Goal: Task Accomplishment & Management: Complete application form

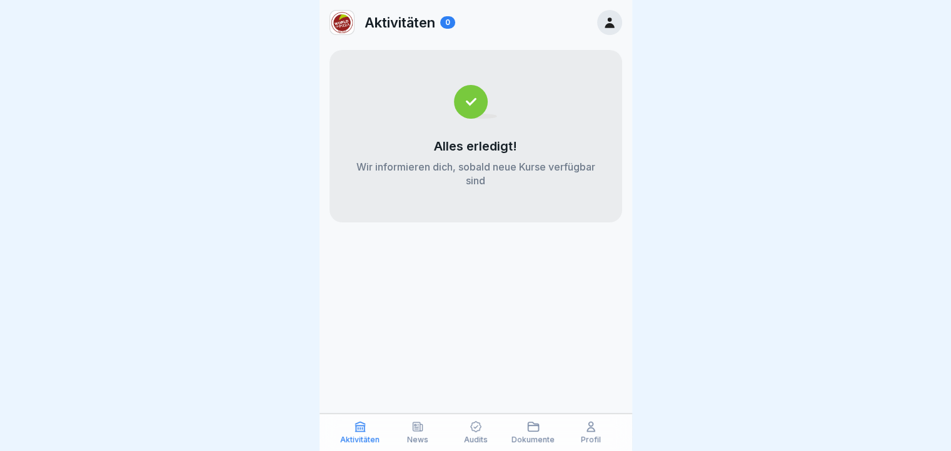
click at [476, 438] on p "Audits" at bounding box center [476, 440] width 24 height 9
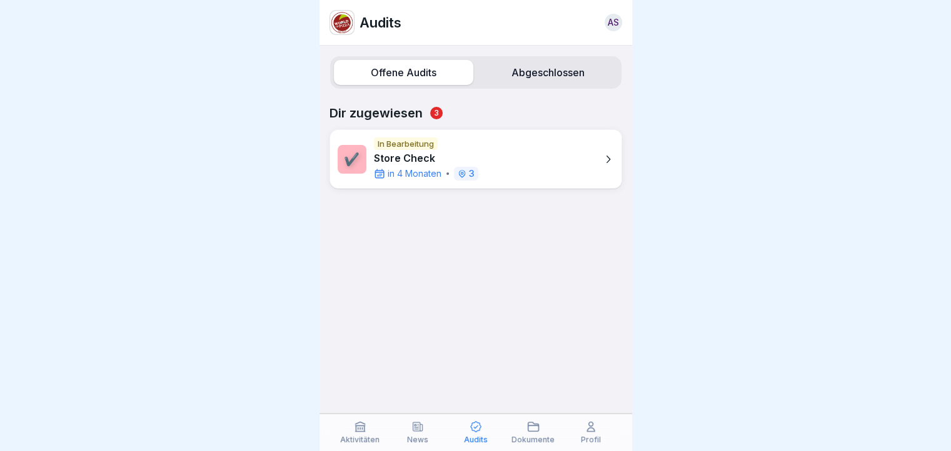
click at [416, 163] on p "Store Check" at bounding box center [426, 158] width 104 height 12
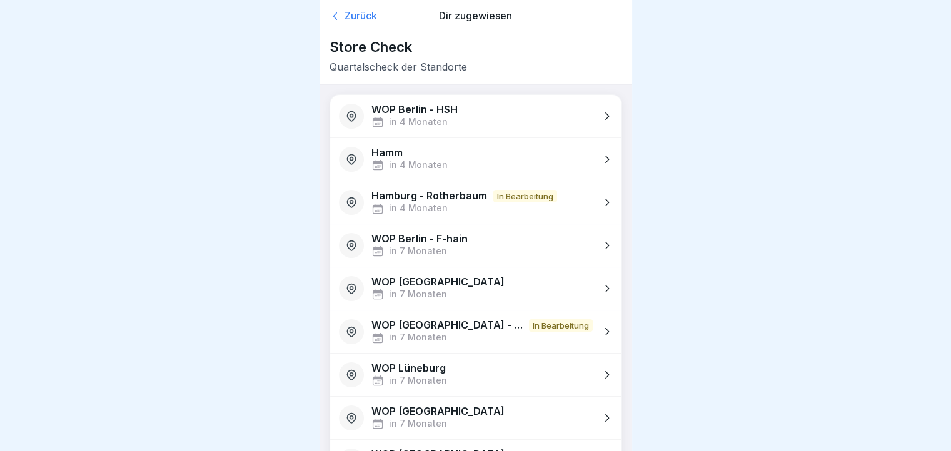
click at [466, 323] on p "WOP [GEOGRAPHIC_DATA] - [GEOGRAPHIC_DATA]" at bounding box center [446, 325] width 151 height 12
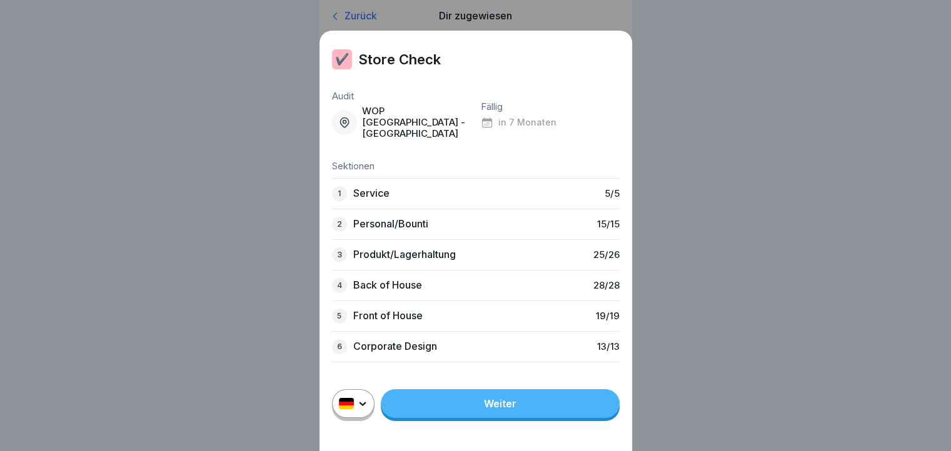
click at [463, 417] on link "Weiter" at bounding box center [500, 403] width 239 height 29
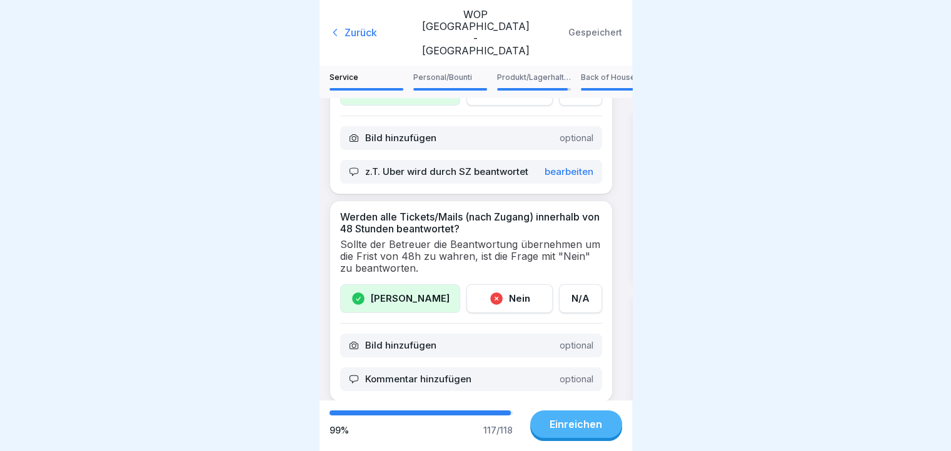
scroll to position [87, 0]
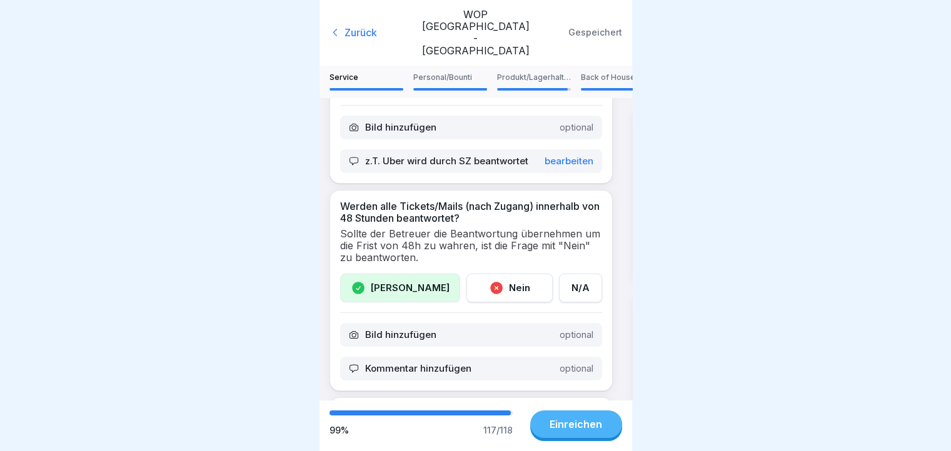
click at [552, 156] on p "Bearbeiten" at bounding box center [568, 161] width 49 height 11
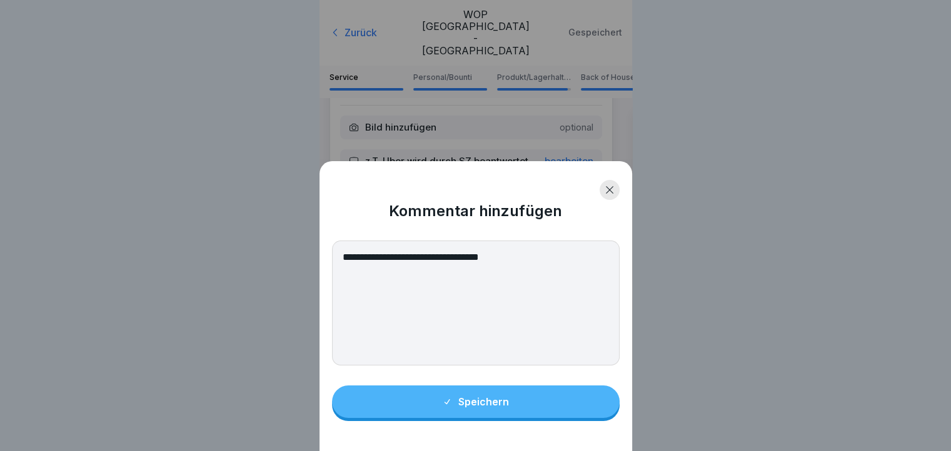
drag, startPoint x: 520, startPoint y: 265, endPoint x: 297, endPoint y: 269, distance: 222.5
click at [297, 269] on div "**********" at bounding box center [475, 225] width 951 height 451
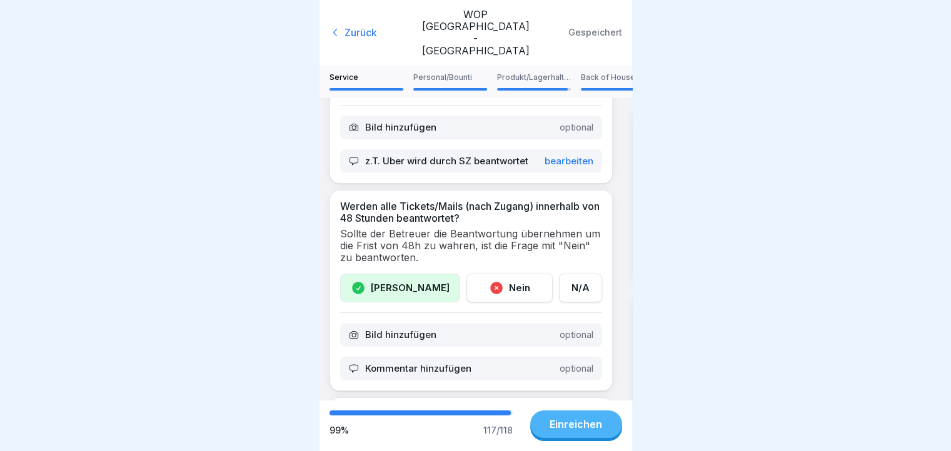
click at [554, 156] on p "Bearbeiten" at bounding box center [568, 161] width 49 height 11
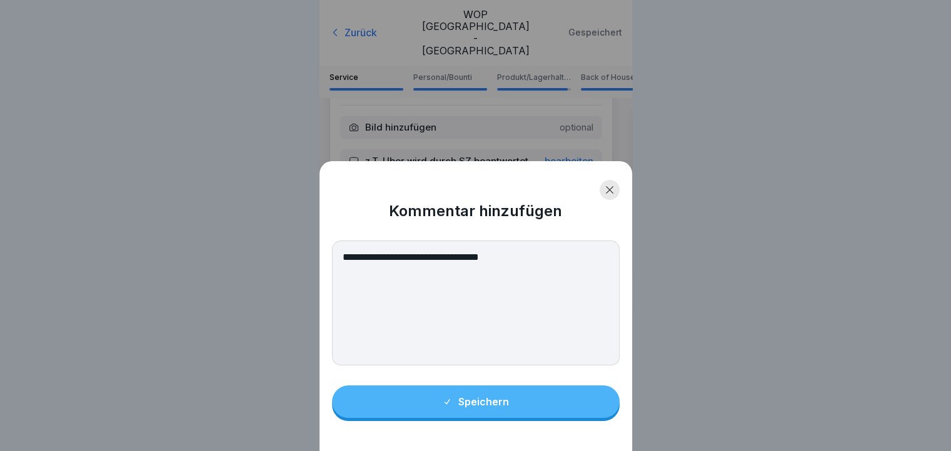
drag, startPoint x: 534, startPoint y: 256, endPoint x: 347, endPoint y: 264, distance: 187.0
click at [347, 264] on textarea "**********" at bounding box center [475, 303] width 287 height 125
click at [404, 413] on button "Speichern" at bounding box center [475, 402] width 287 height 32
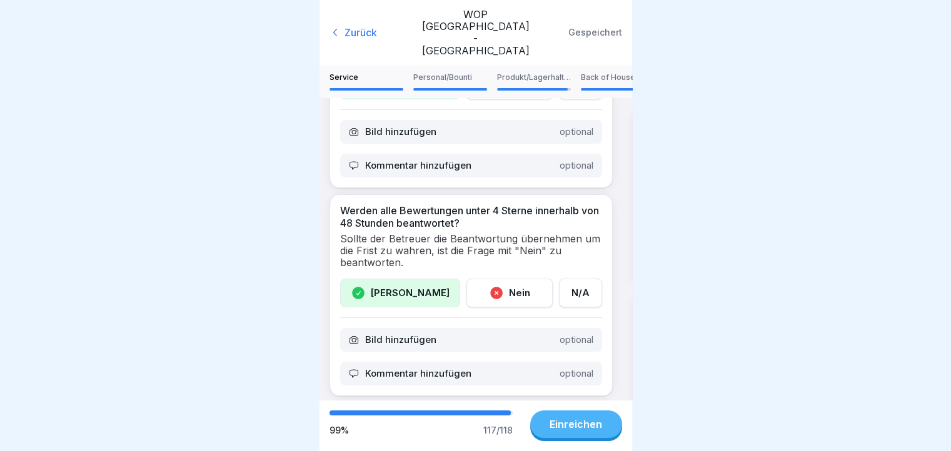
scroll to position [291, 0]
click at [482, 361] on div "Kommentar hinzufügen optional" at bounding box center [471, 373] width 262 height 24
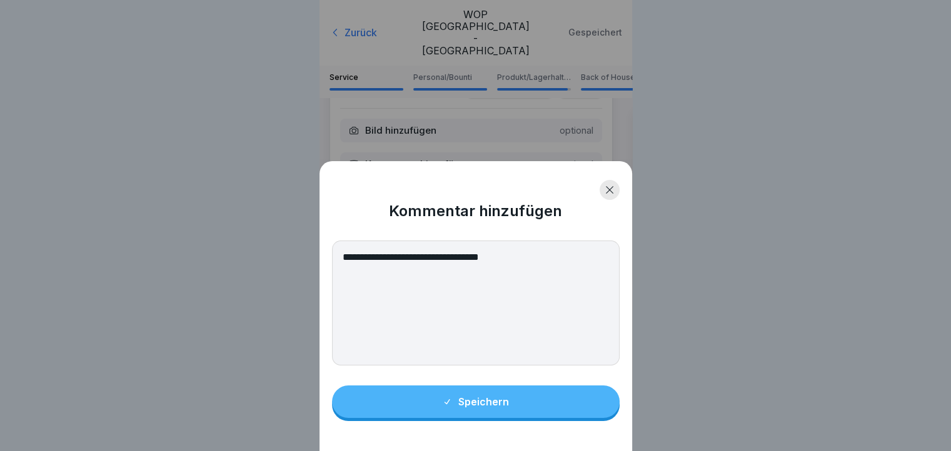
type textarea "**********"
click at [471, 407] on div "Speichern" at bounding box center [475, 401] width 67 height 11
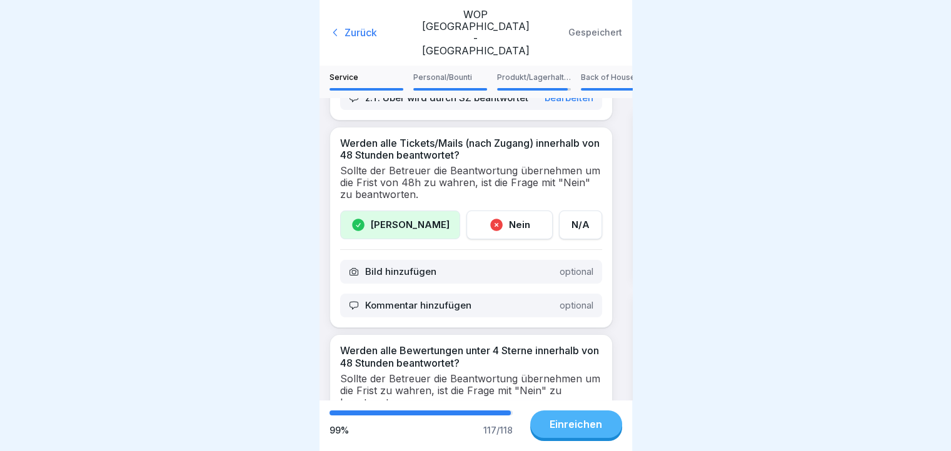
scroll to position [149, 0]
click at [475, 294] on div "Kommentar hinzufügen optional" at bounding box center [471, 306] width 262 height 24
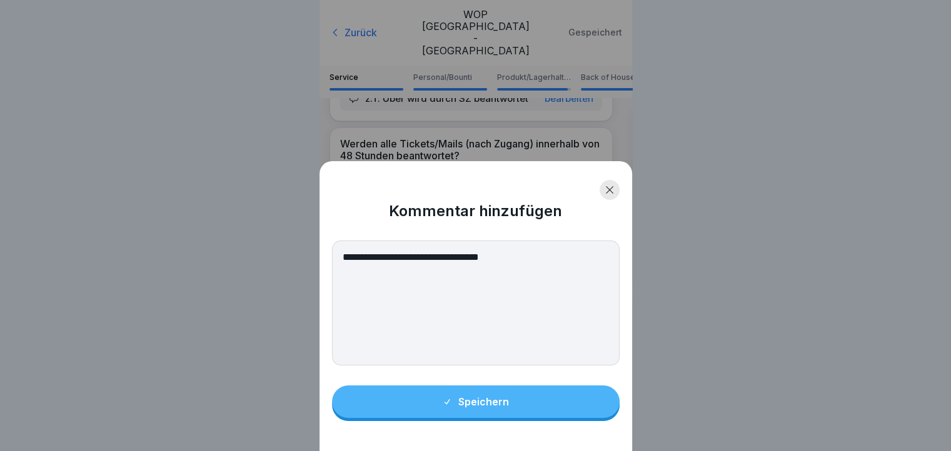
type textarea "**********"
click at [463, 406] on button "Speichern" at bounding box center [475, 402] width 287 height 32
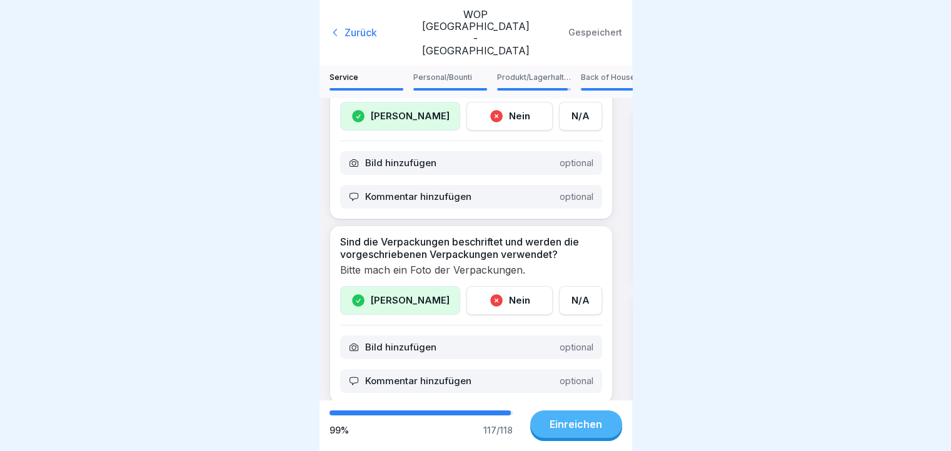
scroll to position [0, 0]
click at [437, 73] on p "Personal/Bounti" at bounding box center [450, 77] width 74 height 9
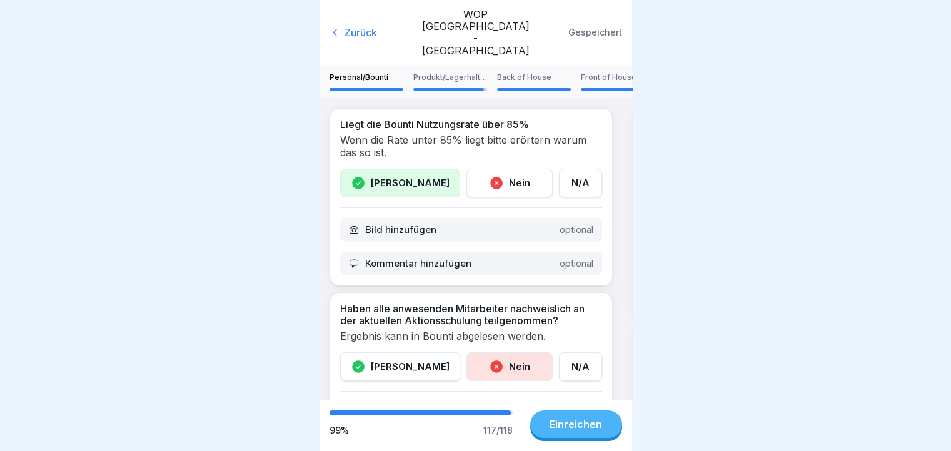
click at [369, 73] on p "Personal/Bounti" at bounding box center [366, 77] width 74 height 9
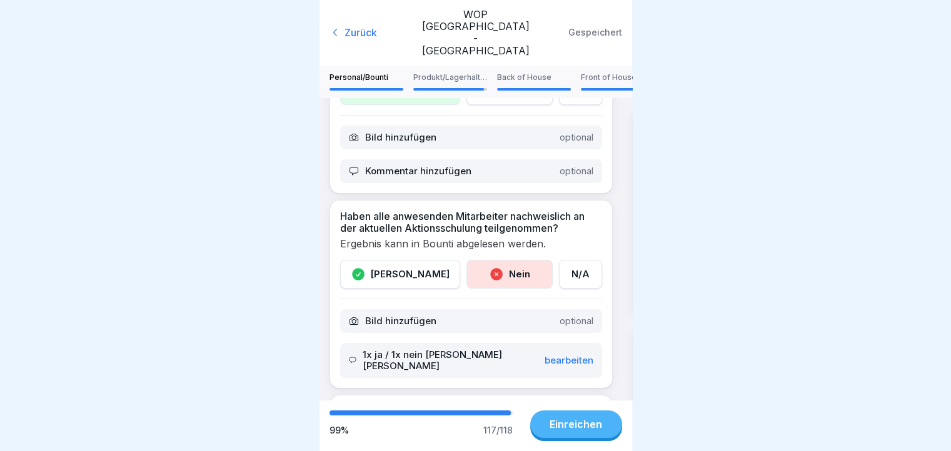
scroll to position [92, 0]
click at [365, 260] on div "[PERSON_NAME]" at bounding box center [400, 274] width 120 height 29
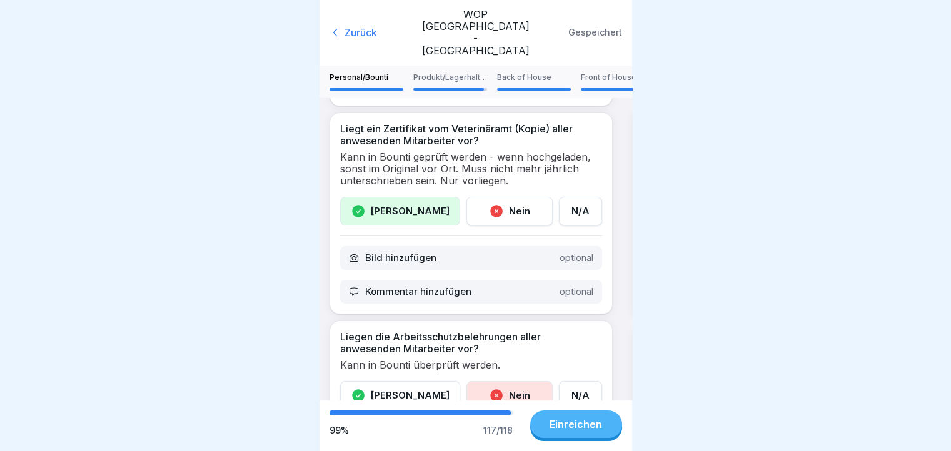
scroll to position [562, 0]
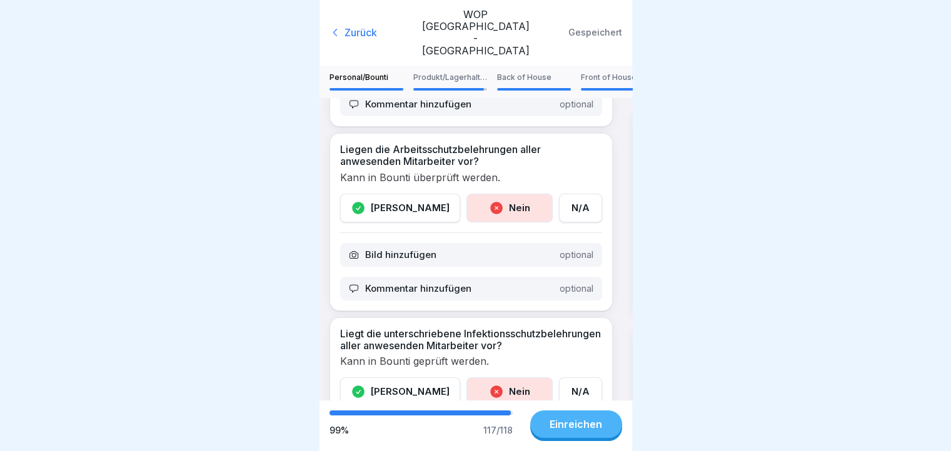
click at [349, 194] on div "[PERSON_NAME]" at bounding box center [400, 208] width 120 height 29
click at [356, 194] on div "[PERSON_NAME]" at bounding box center [400, 208] width 120 height 29
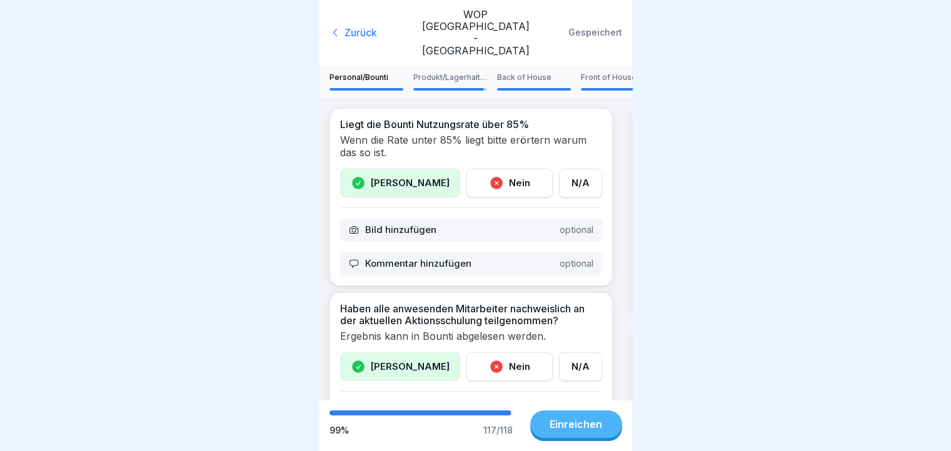
scroll to position [187, 0]
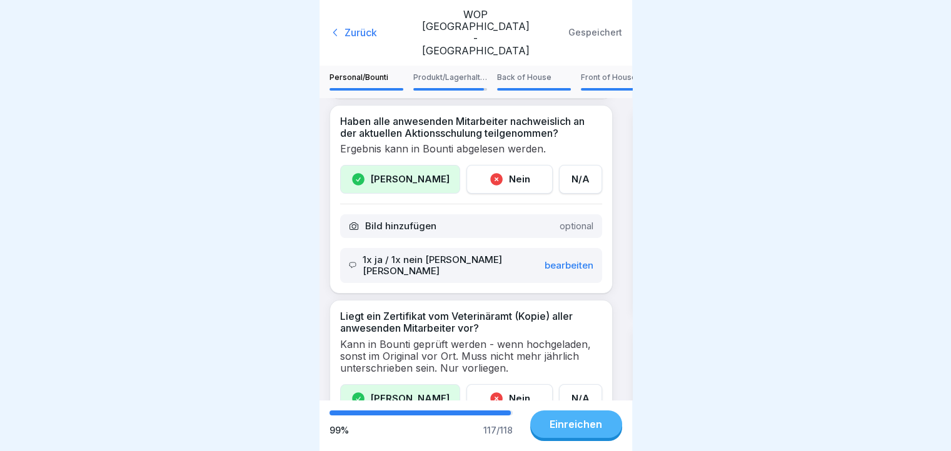
click at [544, 260] on p "Bearbeiten" at bounding box center [568, 265] width 49 height 11
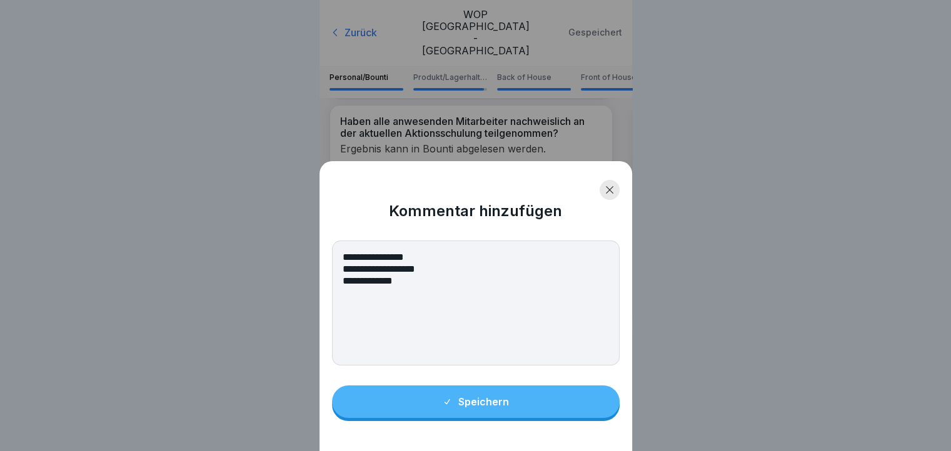
drag, startPoint x: 411, startPoint y: 261, endPoint x: 343, endPoint y: 261, distance: 67.5
click at [343, 261] on textarea "**********" at bounding box center [475, 303] width 287 height 125
type textarea "**********"
click at [440, 403] on button "Speichern" at bounding box center [475, 402] width 287 height 32
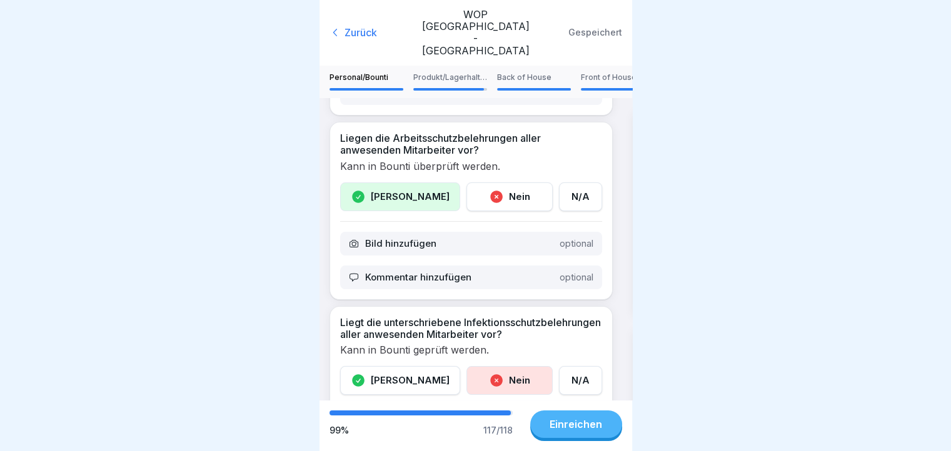
scroll to position [750, 0]
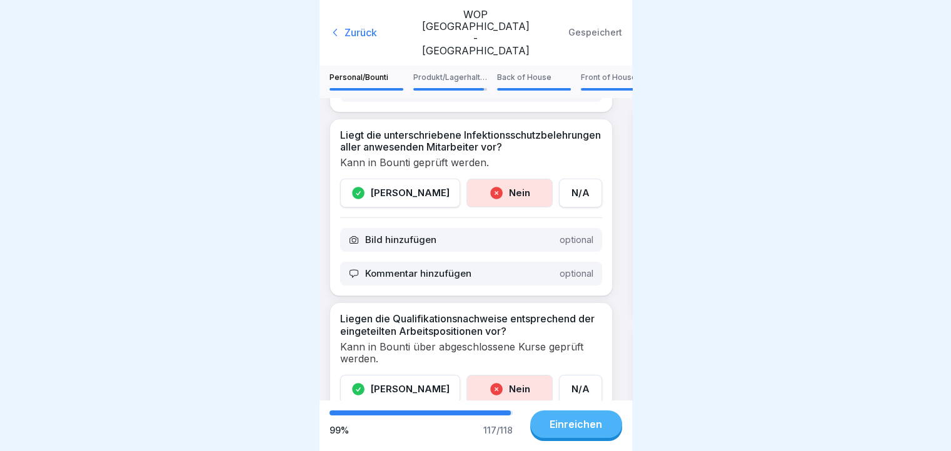
click at [391, 179] on div "[PERSON_NAME]" at bounding box center [400, 193] width 120 height 29
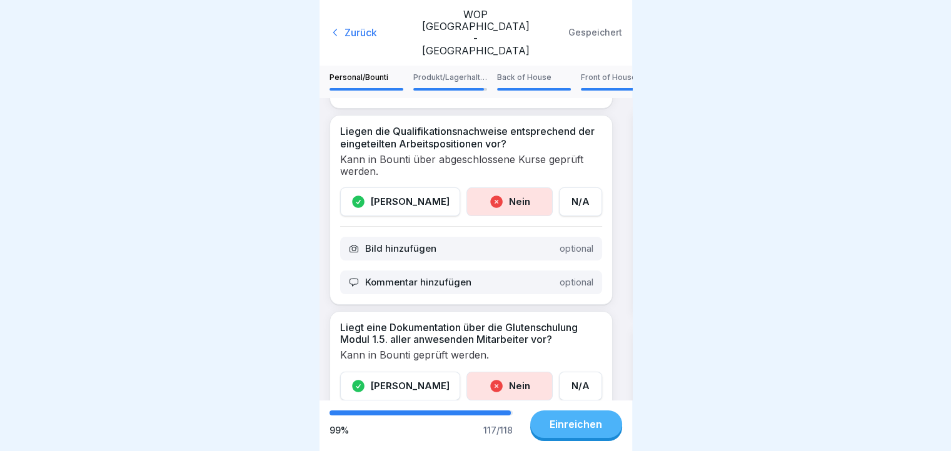
click at [365, 187] on div "[PERSON_NAME]" at bounding box center [400, 201] width 120 height 29
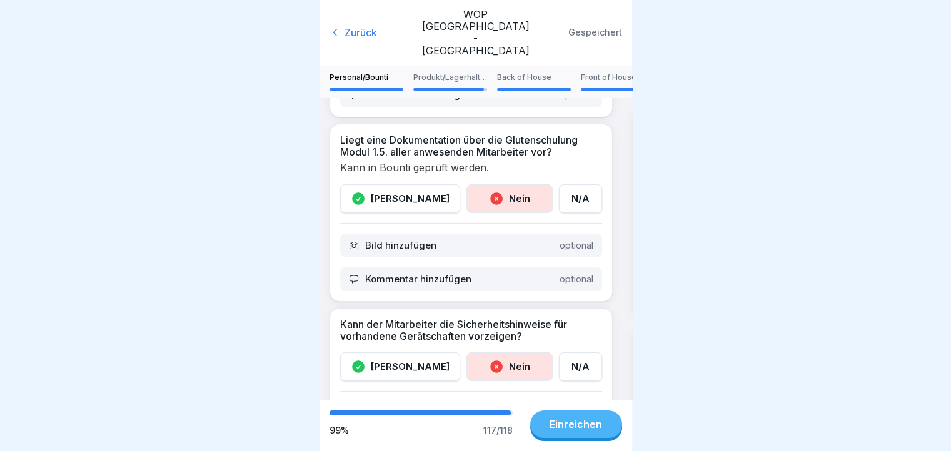
click at [393, 184] on div "[PERSON_NAME]" at bounding box center [400, 198] width 120 height 29
click at [362, 352] on div "[PERSON_NAME]" at bounding box center [400, 366] width 120 height 29
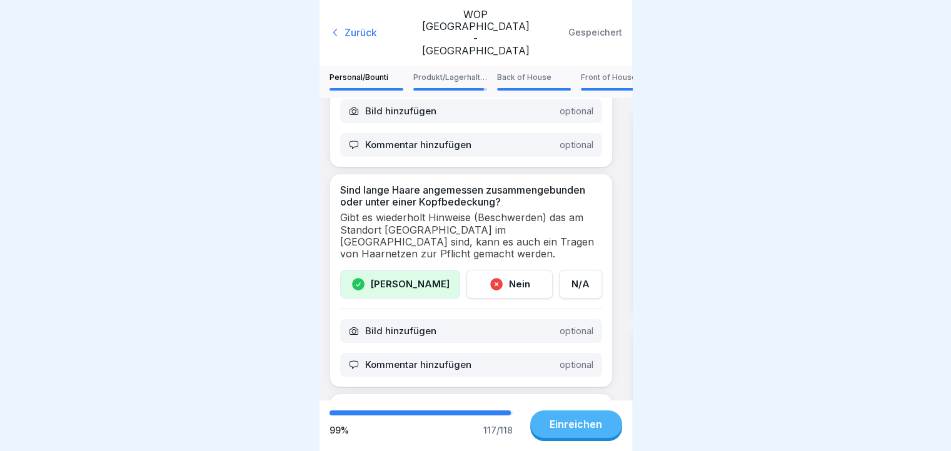
scroll to position [2168, 0]
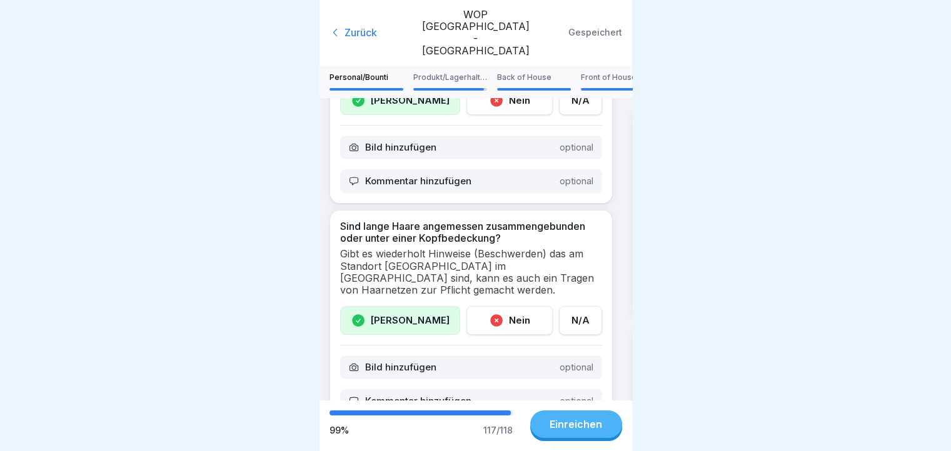
click at [443, 73] on p "Produkt/Lagerhaltung" at bounding box center [450, 77] width 74 height 9
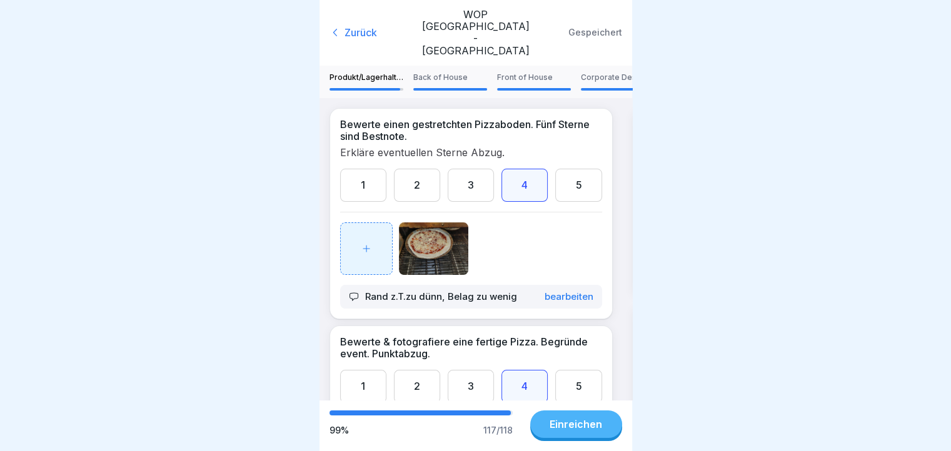
click at [423, 222] on img at bounding box center [434, 248] width 70 height 52
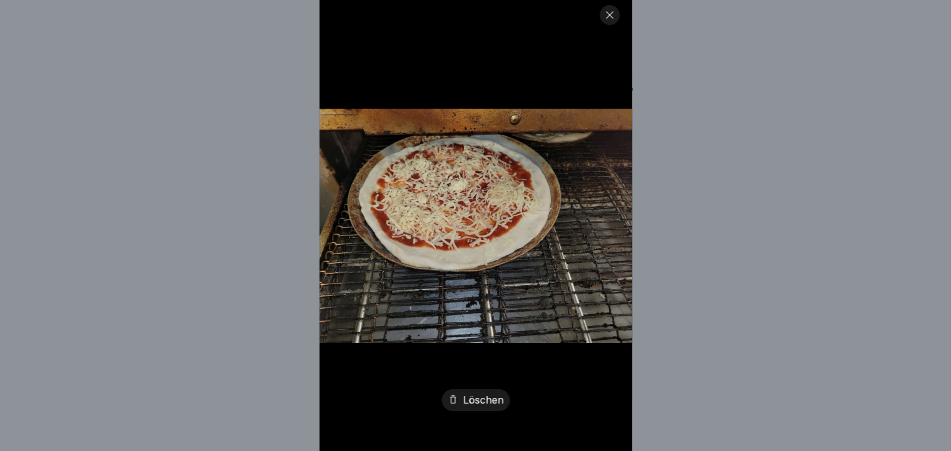
click at [800, 231] on div "Löschen" at bounding box center [475, 225] width 951 height 451
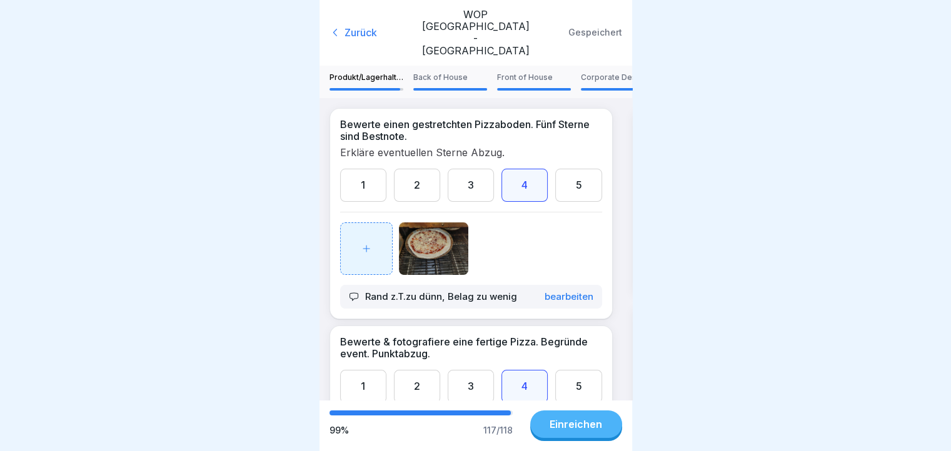
scroll to position [187, 0]
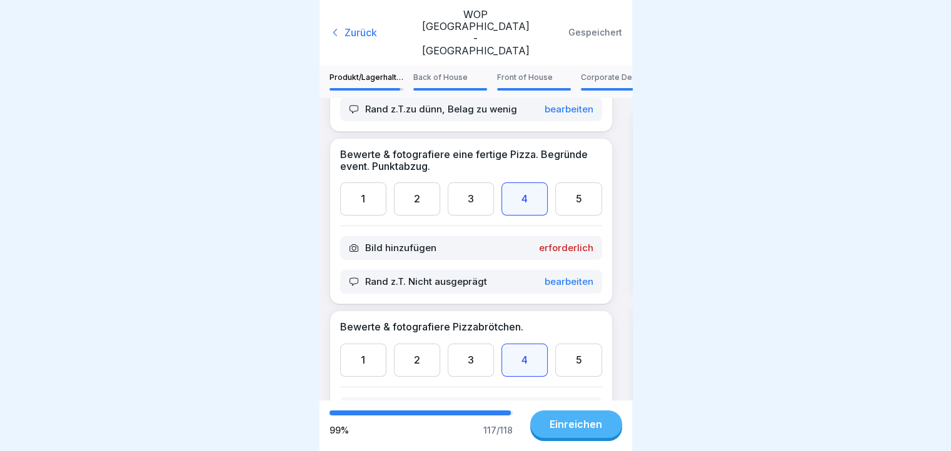
click at [402, 242] on p "Bild hinzufügen" at bounding box center [400, 247] width 71 height 11
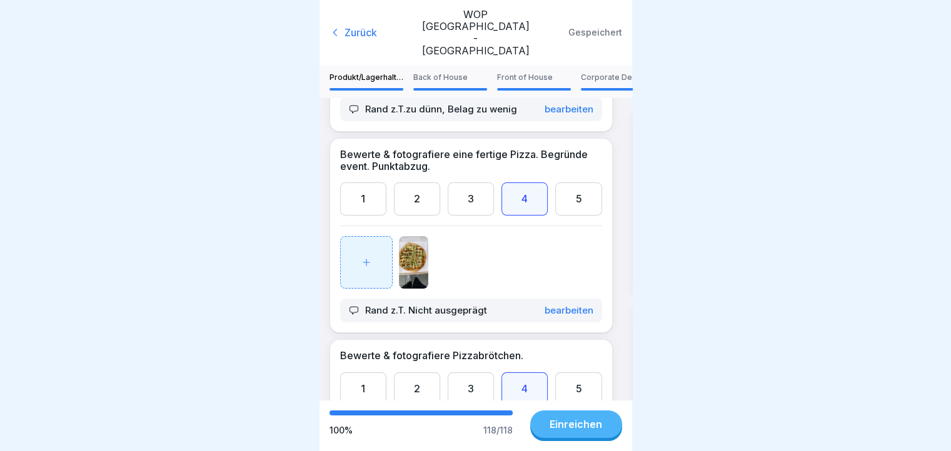
click at [412, 239] on img at bounding box center [413, 262] width 29 height 52
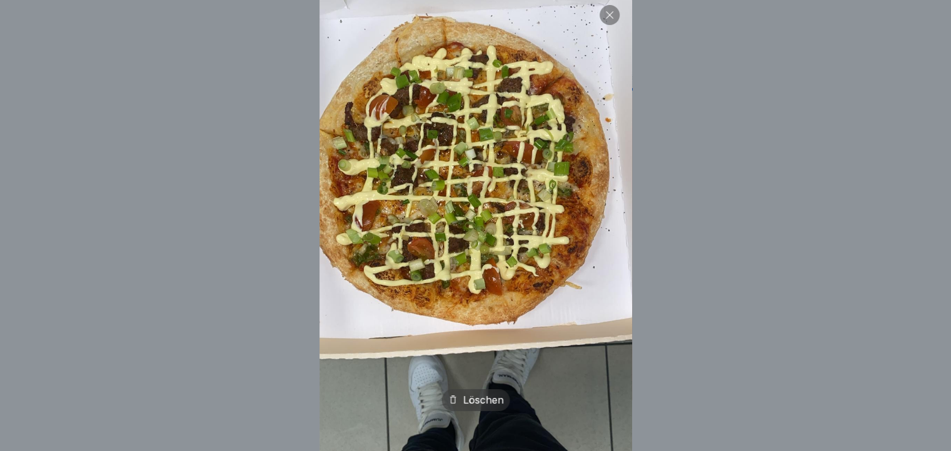
scroll to position [0, 0]
click at [581, 51] on img at bounding box center [475, 226] width 312 height 556
click at [624, 16] on img at bounding box center [475, 226] width 312 height 556
click at [610, 16] on icon at bounding box center [609, 15] width 10 height 10
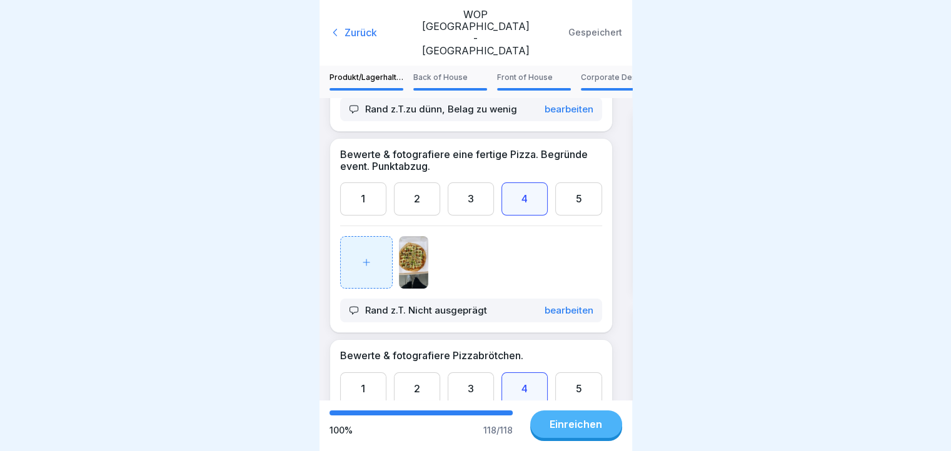
click at [581, 187] on div "5" at bounding box center [578, 198] width 46 height 33
click at [410, 236] on img at bounding box center [413, 262] width 29 height 52
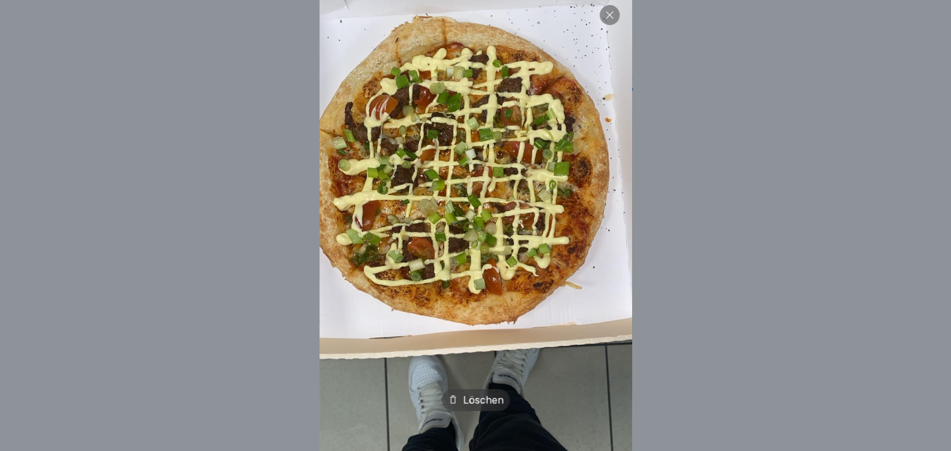
click at [609, 13] on icon at bounding box center [609, 15] width 10 height 10
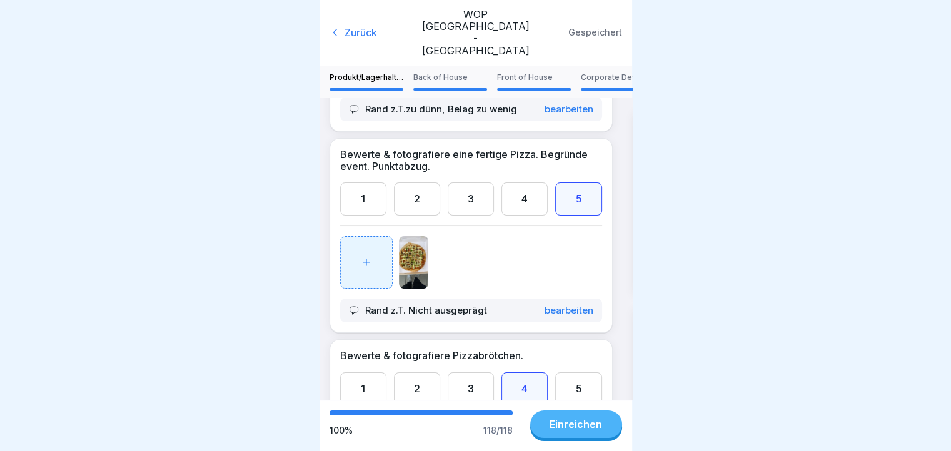
click at [544, 305] on p "Bearbeiten" at bounding box center [568, 310] width 49 height 11
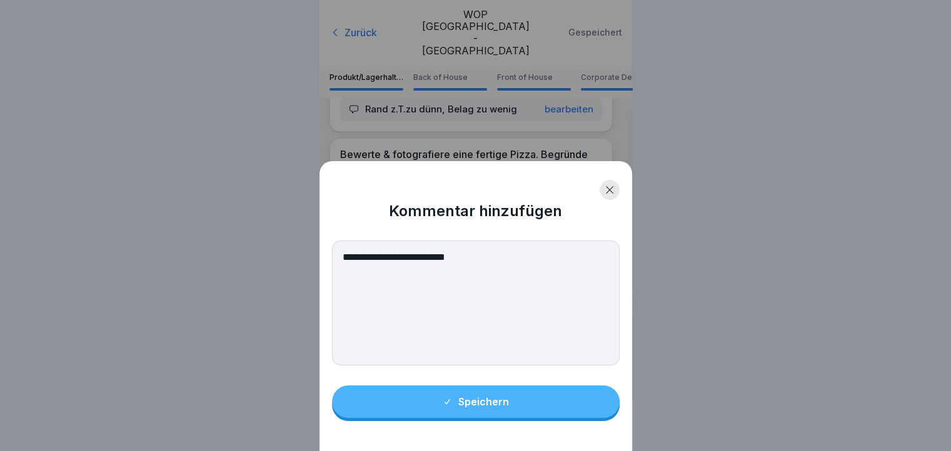
click at [496, 273] on textarea "**********" at bounding box center [475, 303] width 287 height 125
click at [508, 268] on textarea "**********" at bounding box center [475, 303] width 287 height 125
type textarea "**********"
click at [517, 410] on button "Speichern" at bounding box center [475, 402] width 287 height 32
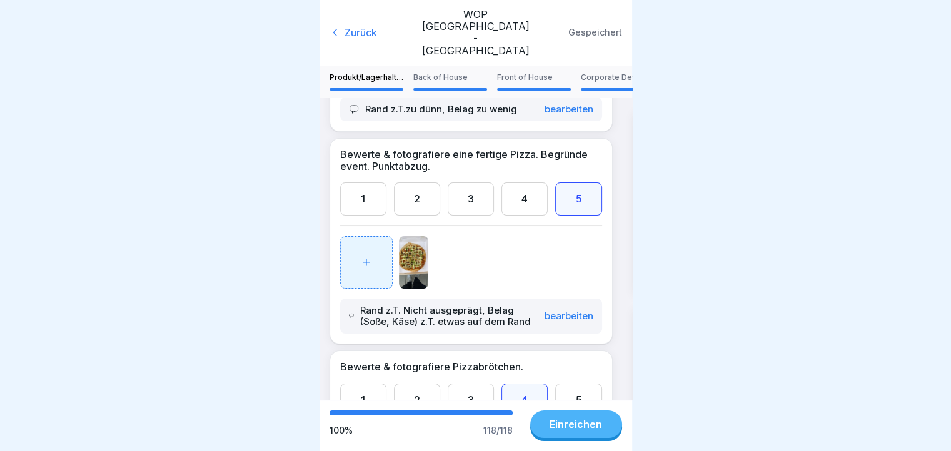
scroll to position [375, 0]
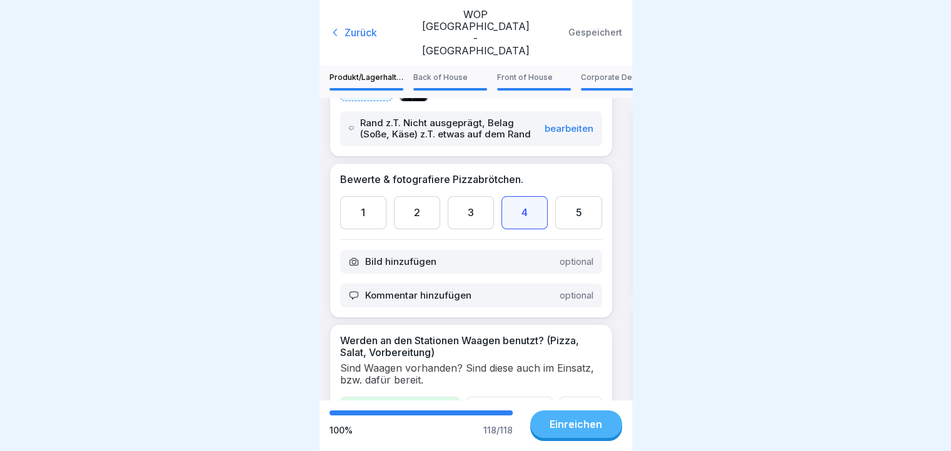
click at [434, 267] on p "Bild hinzufügen" at bounding box center [400, 261] width 71 height 11
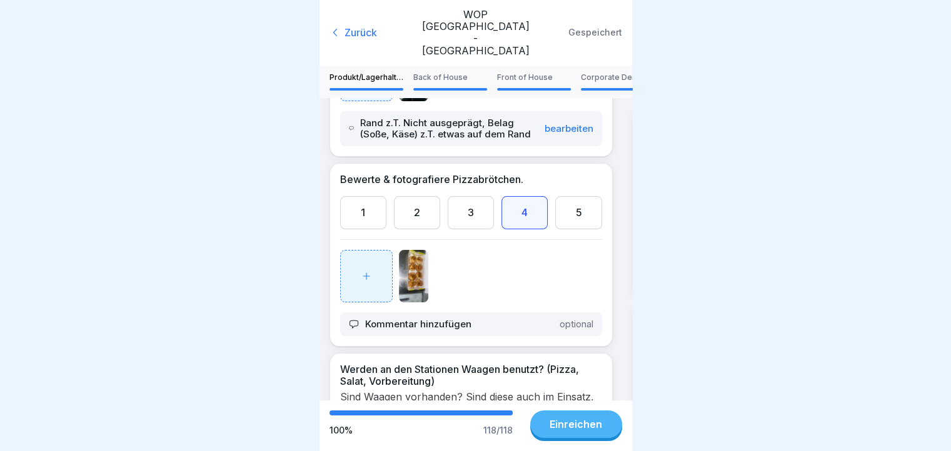
click at [414, 276] on img at bounding box center [413, 276] width 29 height 52
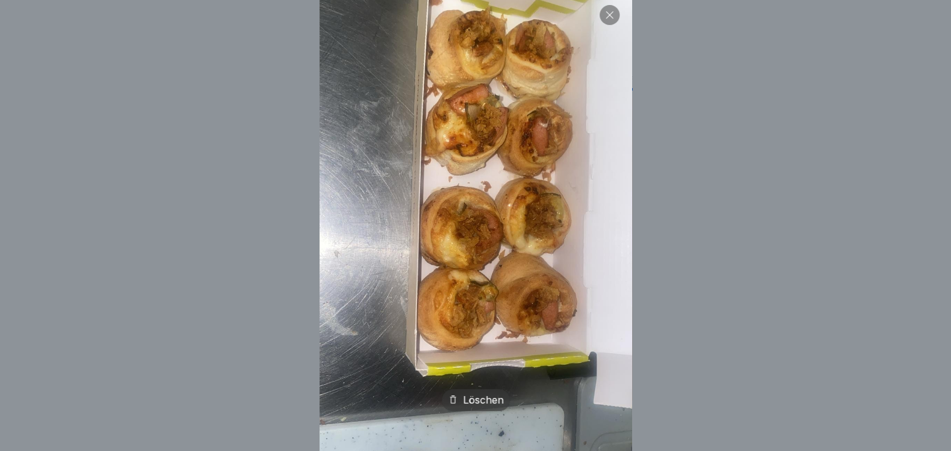
click at [740, 182] on div "Löschen" at bounding box center [475, 225] width 951 height 451
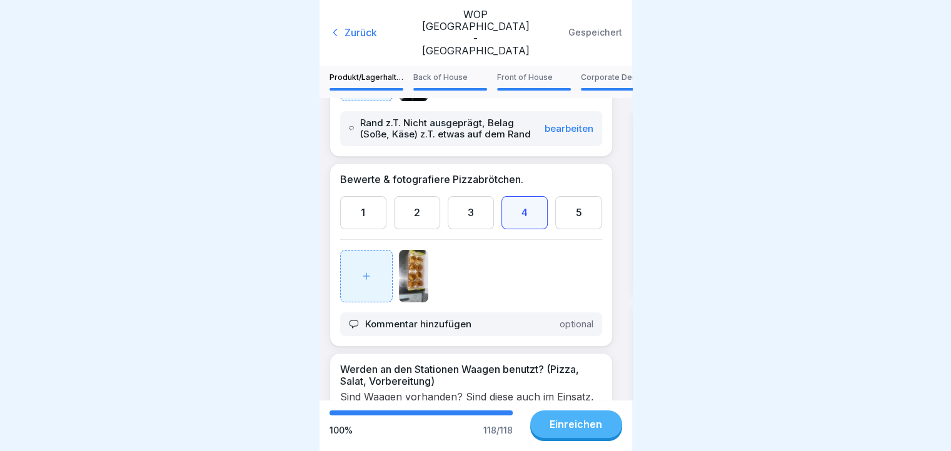
click at [570, 218] on div "5" at bounding box center [578, 212] width 46 height 33
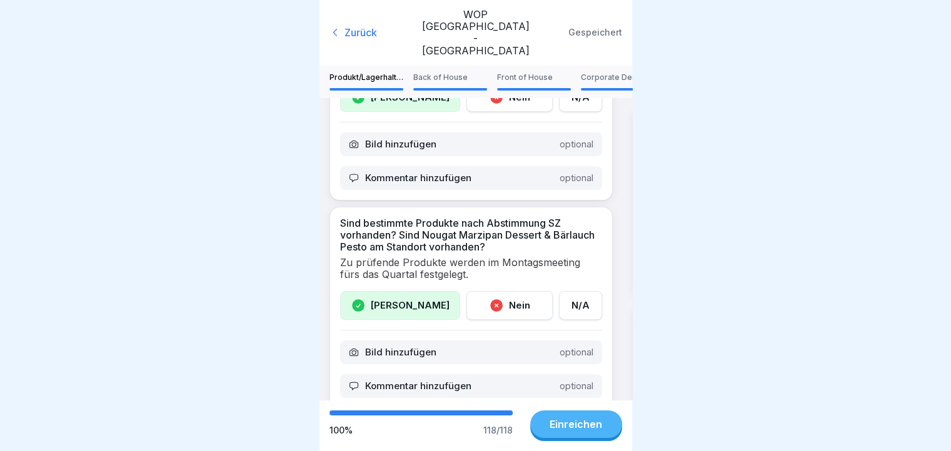
scroll to position [1125, 0]
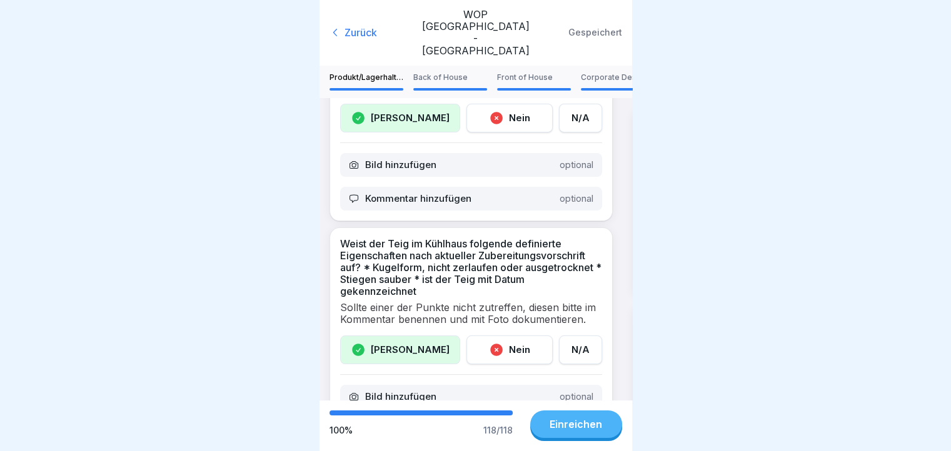
click at [450, 73] on div "Back of House" at bounding box center [450, 81] width 74 height 17
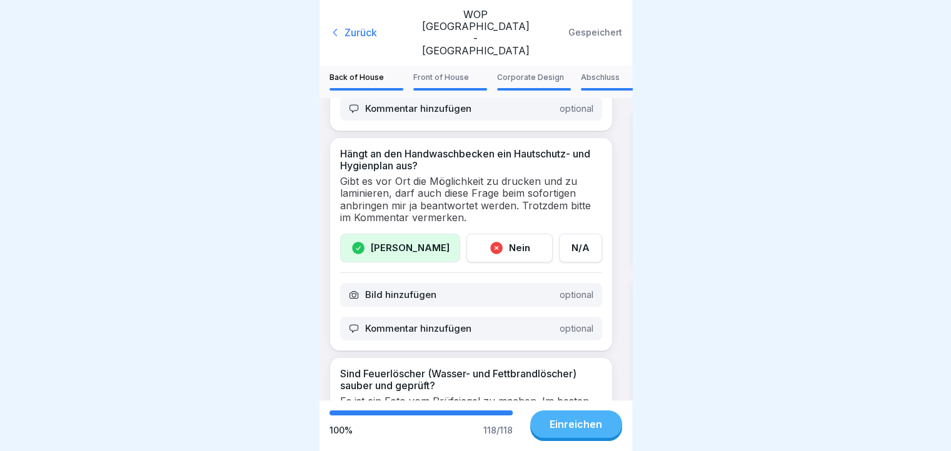
scroll to position [562, 0]
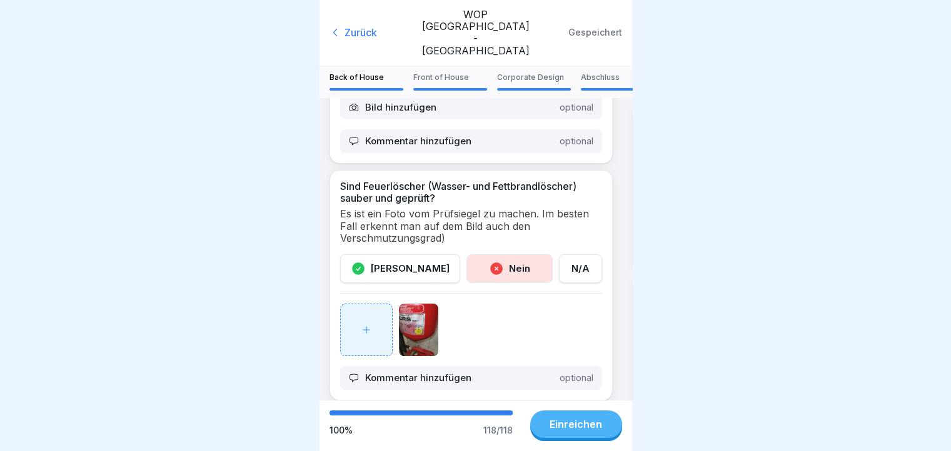
click at [416, 304] on img at bounding box center [418, 330] width 39 height 52
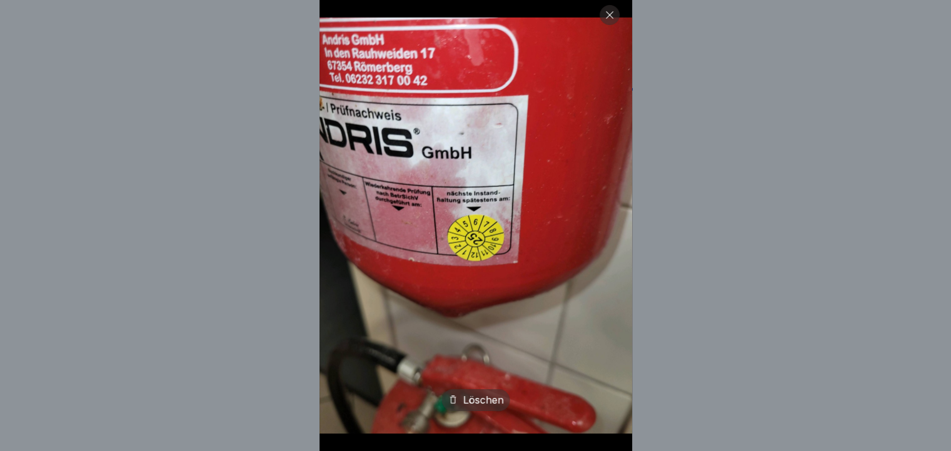
click at [708, 281] on div "Löschen" at bounding box center [475, 225] width 951 height 451
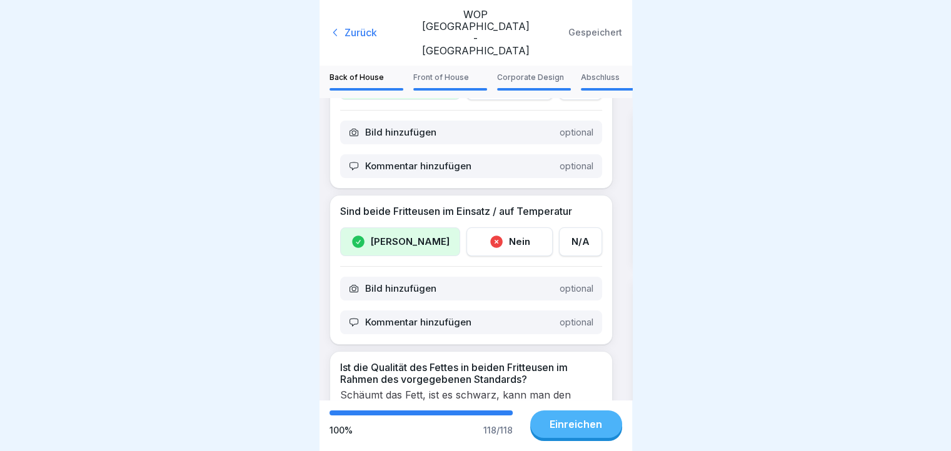
scroll to position [1875, 0]
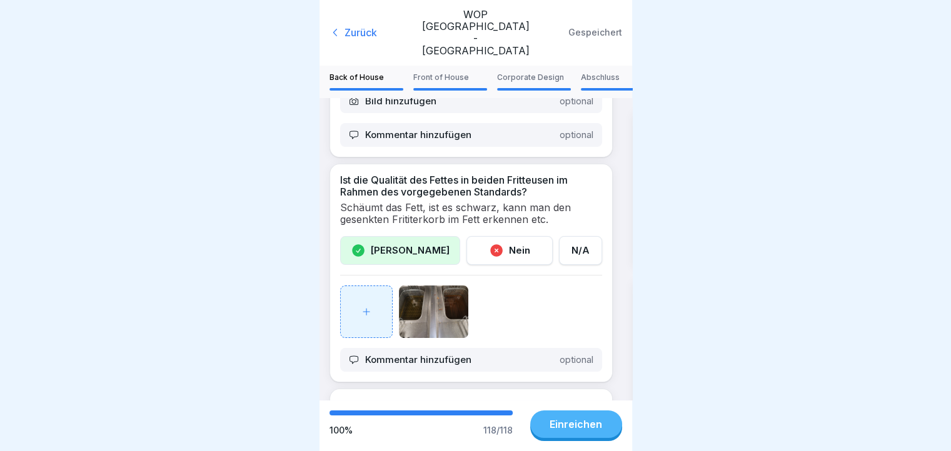
click at [427, 298] on img at bounding box center [434, 312] width 70 height 52
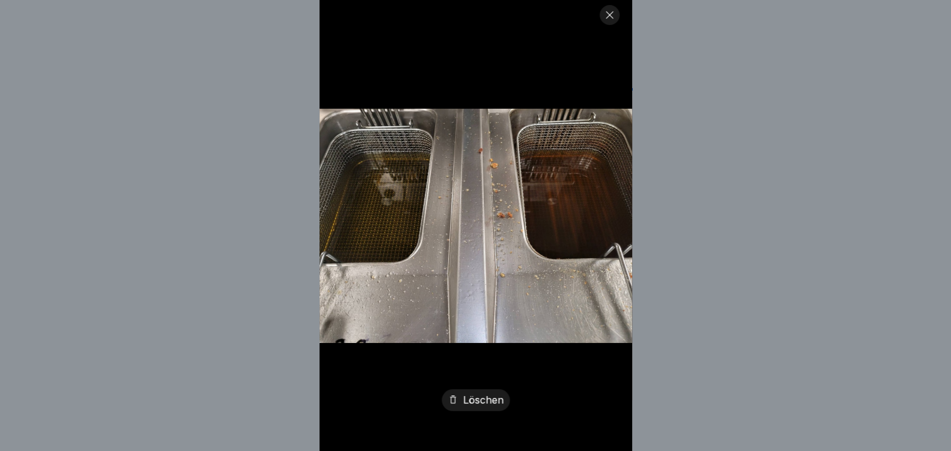
click at [872, 232] on div "Löschen" at bounding box center [475, 225] width 951 height 451
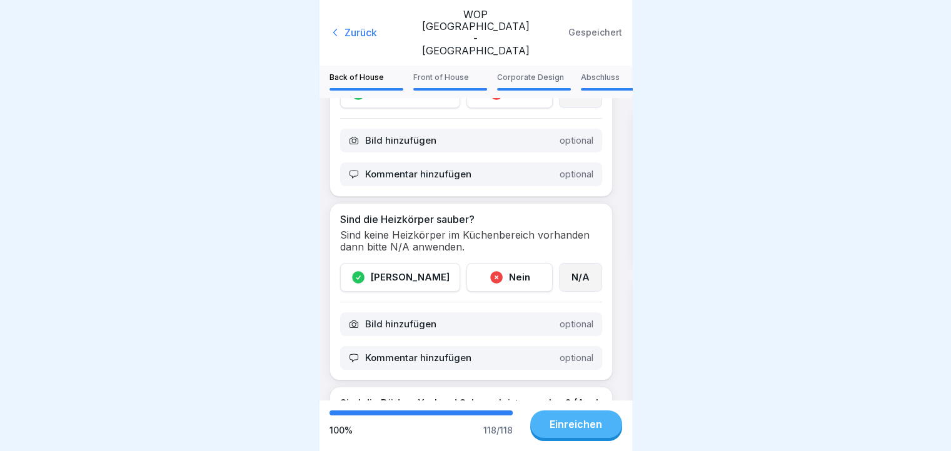
scroll to position [2812, 0]
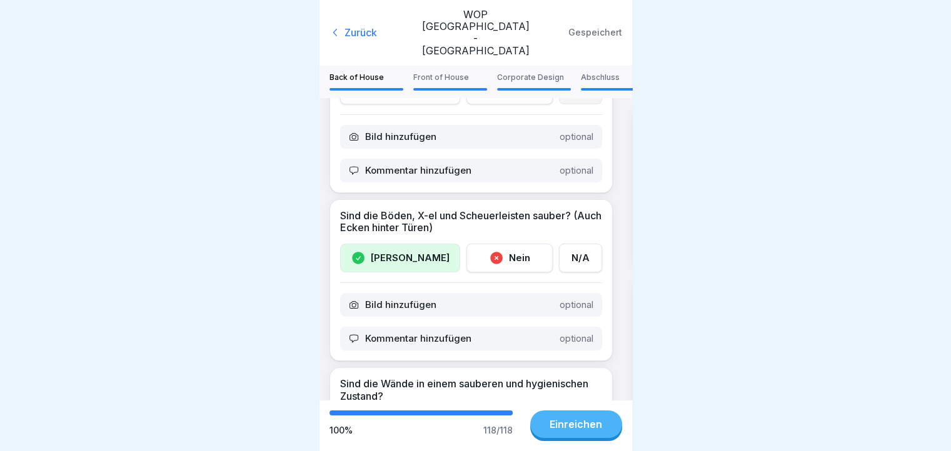
click at [475, 327] on div "Kommentar hinzufügen optional" at bounding box center [471, 339] width 262 height 24
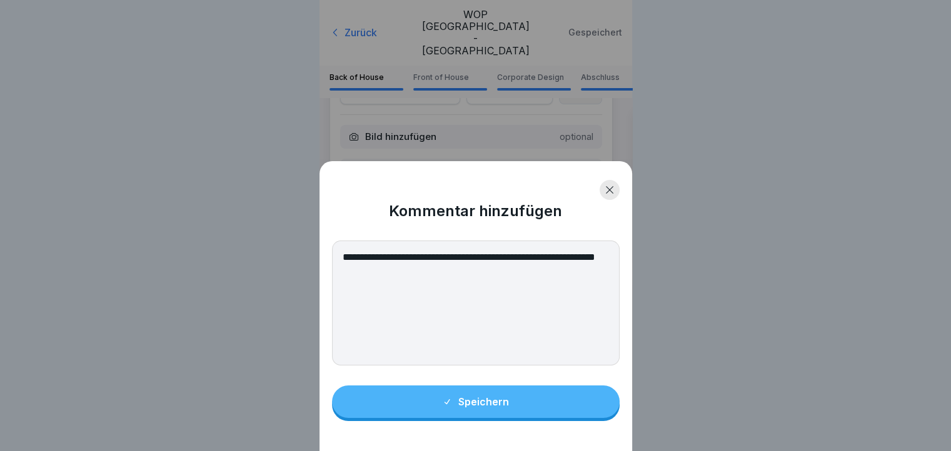
click at [433, 269] on textarea "**********" at bounding box center [475, 303] width 287 height 125
type textarea "**********"
click at [461, 417] on button "Speichern" at bounding box center [475, 402] width 287 height 32
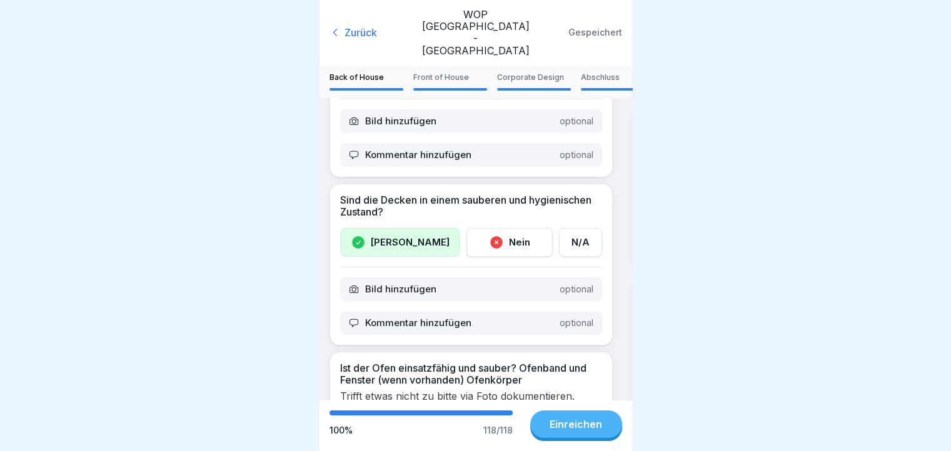
scroll to position [3000, 0]
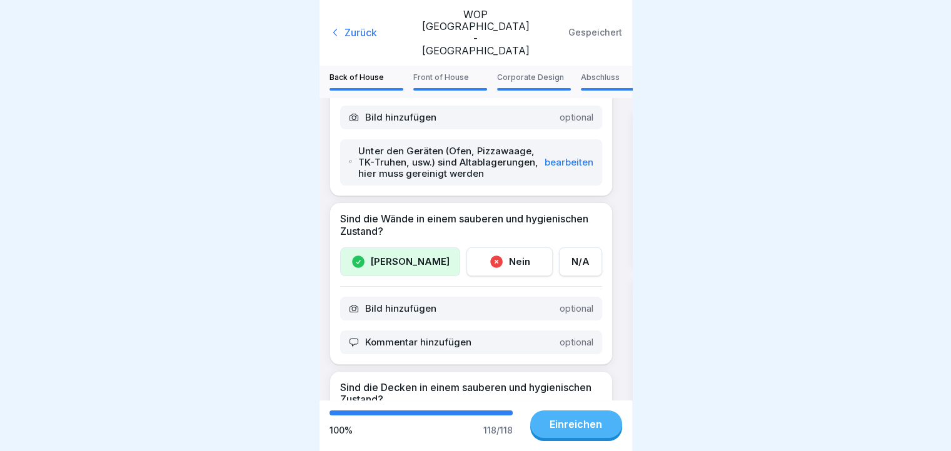
click at [467, 339] on p "Kommentar hinzufügen" at bounding box center [418, 342] width 106 height 11
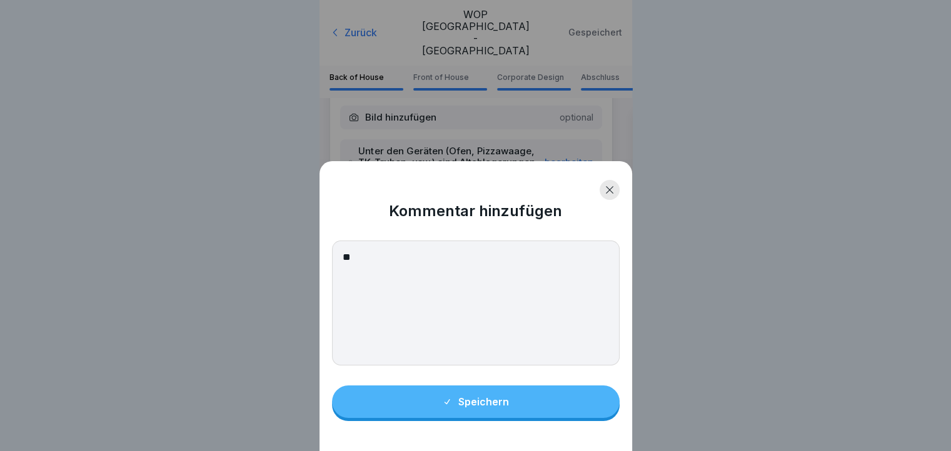
type textarea "*"
click at [470, 267] on textarea "**********" at bounding box center [475, 303] width 287 height 125
click at [484, 265] on textarea "**********" at bounding box center [475, 303] width 287 height 125
click at [610, 260] on textarea "**********" at bounding box center [475, 303] width 287 height 125
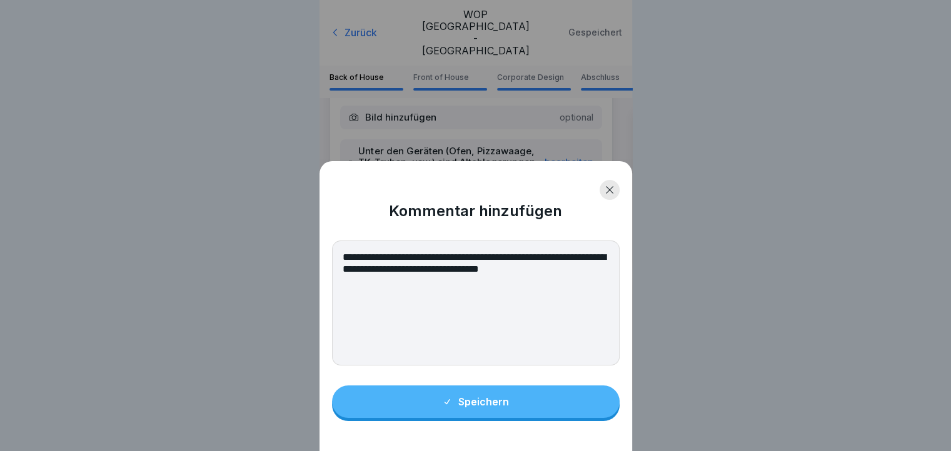
type textarea "**********"
click at [579, 408] on button "Speichern" at bounding box center [475, 402] width 287 height 32
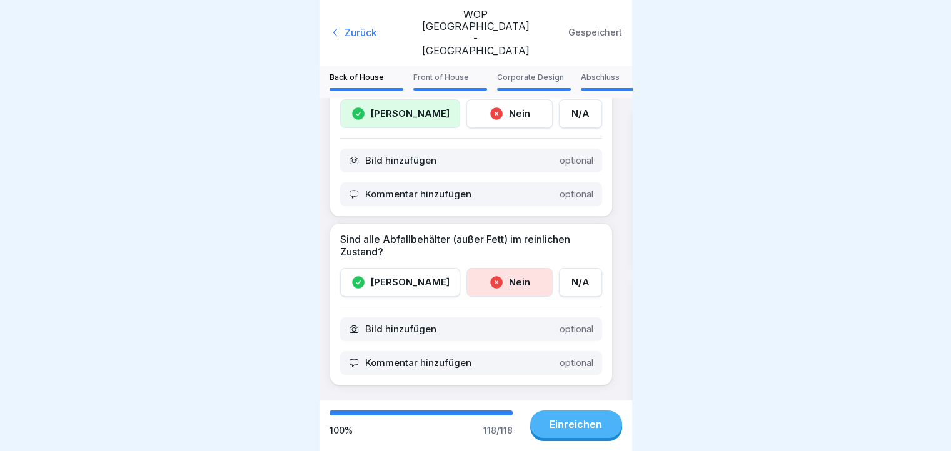
scroll to position [4976, 0]
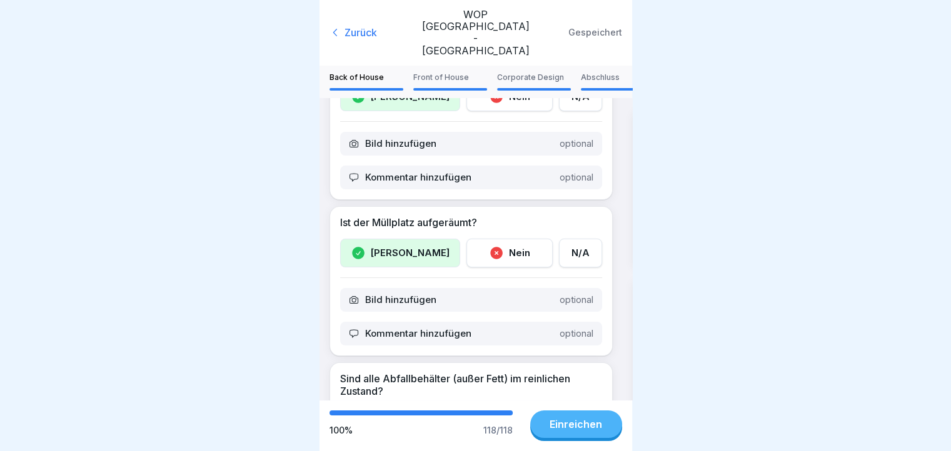
click at [436, 73] on p "Front of House" at bounding box center [450, 77] width 74 height 9
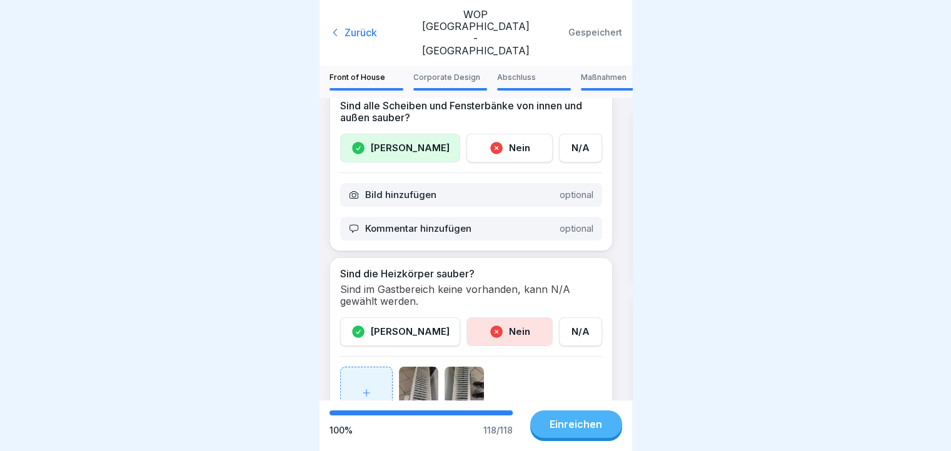
scroll to position [0, 0]
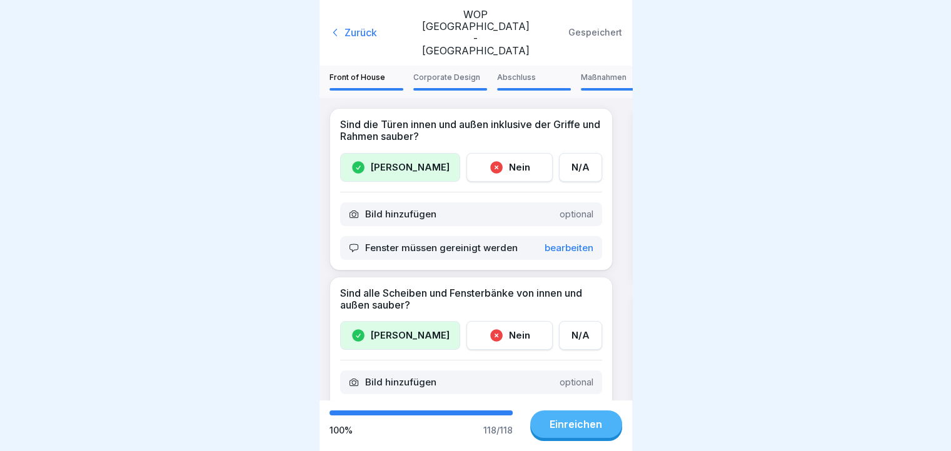
click at [552, 242] on p "Bearbeiten" at bounding box center [568, 247] width 49 height 11
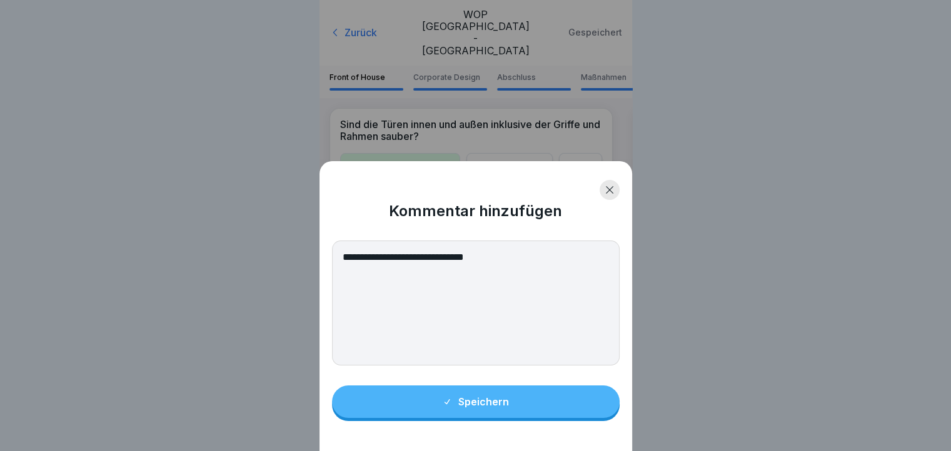
drag, startPoint x: 512, startPoint y: 263, endPoint x: 281, endPoint y: 268, distance: 231.9
click at [281, 268] on div "**********" at bounding box center [475, 225] width 951 height 451
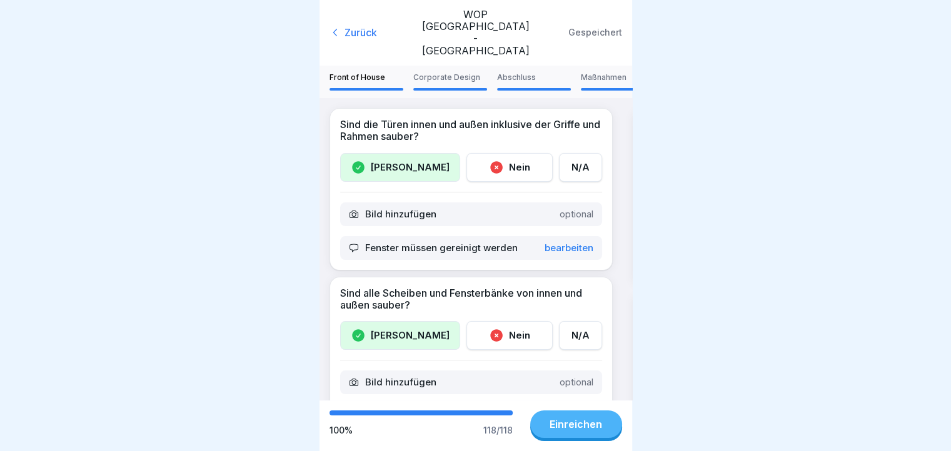
click at [551, 242] on p "Bearbeiten" at bounding box center [568, 247] width 49 height 11
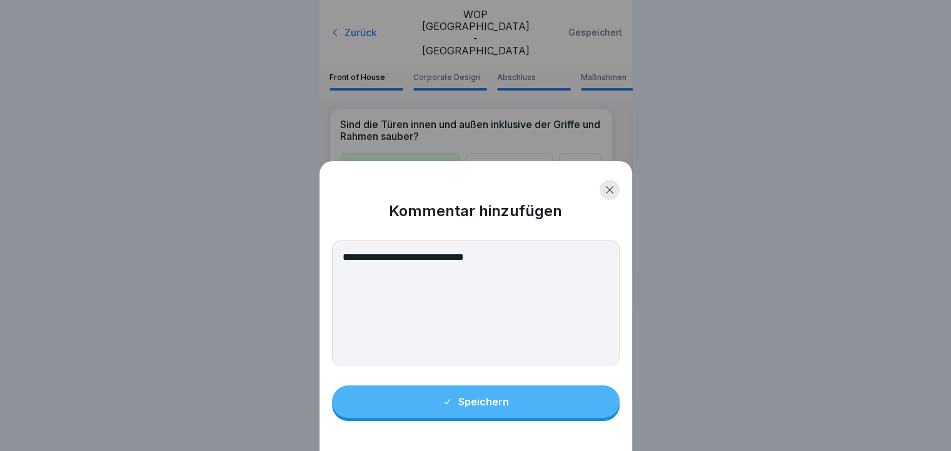
drag, startPoint x: 511, startPoint y: 272, endPoint x: 345, endPoint y: 271, distance: 165.6
click at [345, 271] on textarea "**********" at bounding box center [475, 303] width 287 height 125
click at [441, 418] on button "Speichern" at bounding box center [475, 402] width 287 height 32
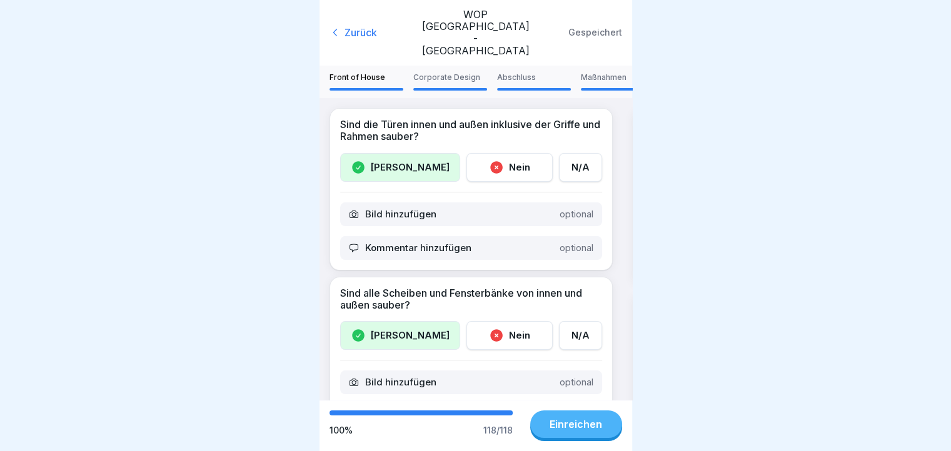
scroll to position [187, 0]
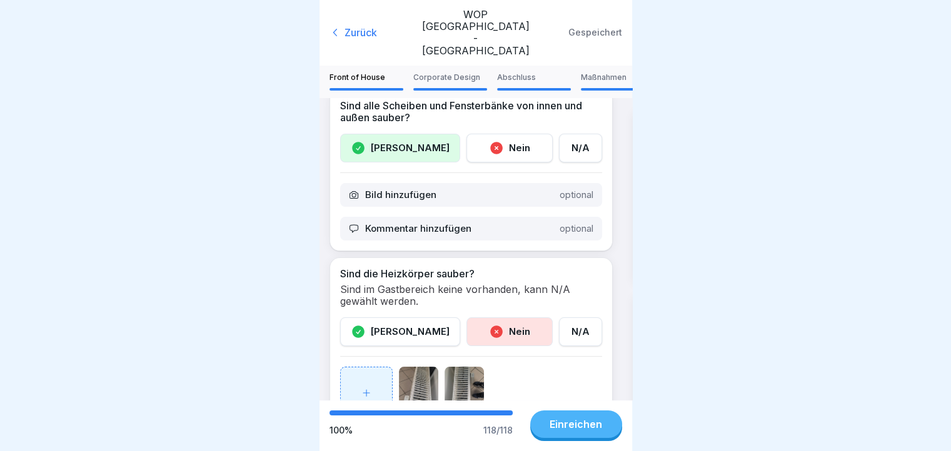
click at [445, 223] on p "Kommentar hinzufügen" at bounding box center [418, 228] width 106 height 11
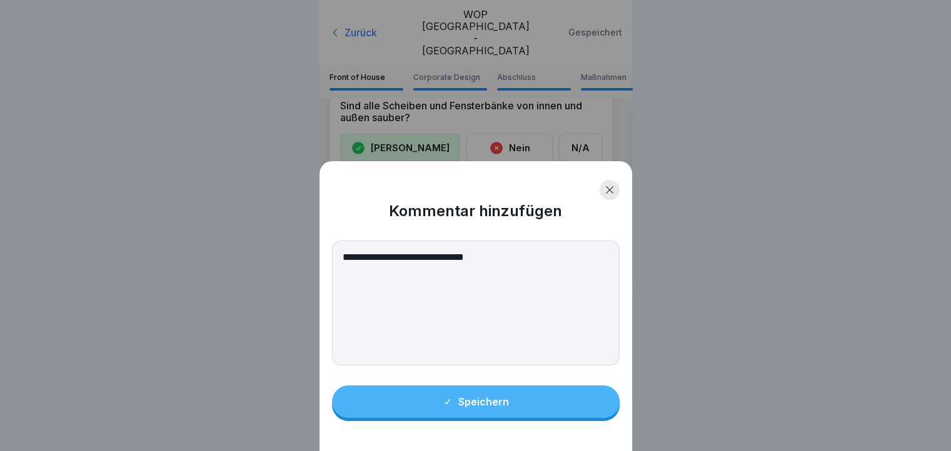
type textarea "**********"
click at [479, 418] on button "Speichern" at bounding box center [475, 402] width 287 height 32
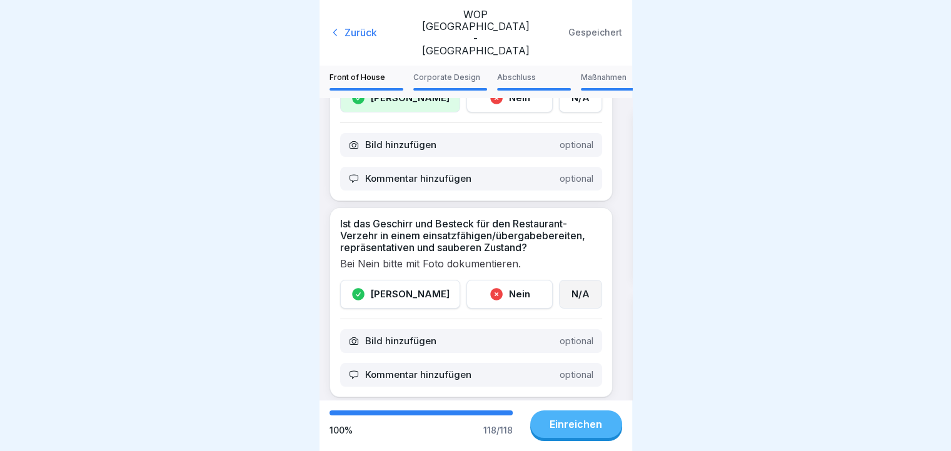
scroll to position [3242, 0]
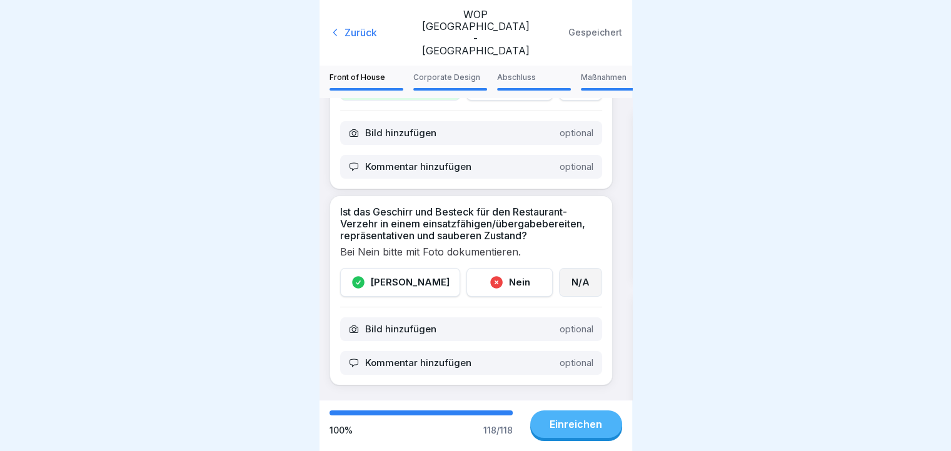
click at [440, 73] on div "Corporate Design" at bounding box center [450, 81] width 74 height 17
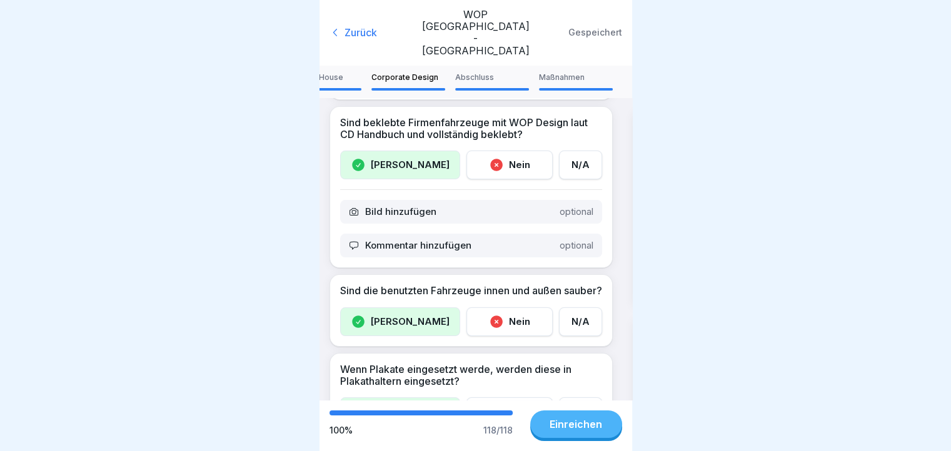
scroll to position [750, 0]
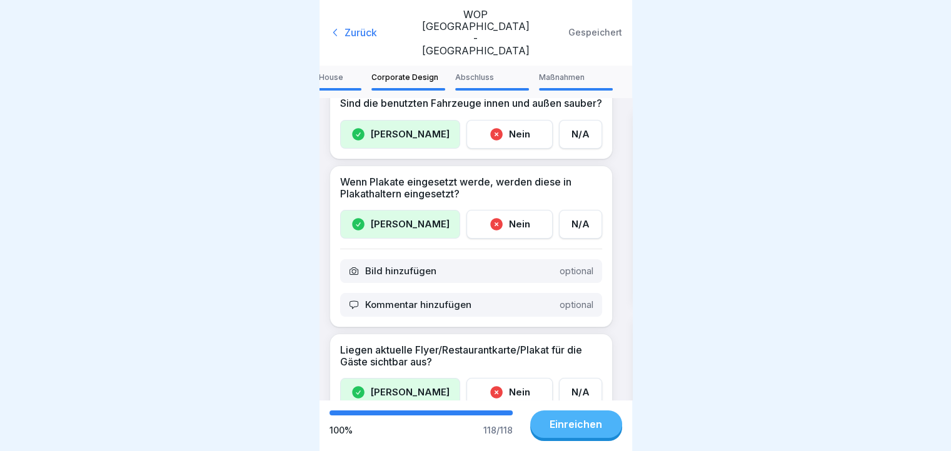
click at [421, 293] on div "Kommentar hinzufügen optional" at bounding box center [471, 305] width 262 height 24
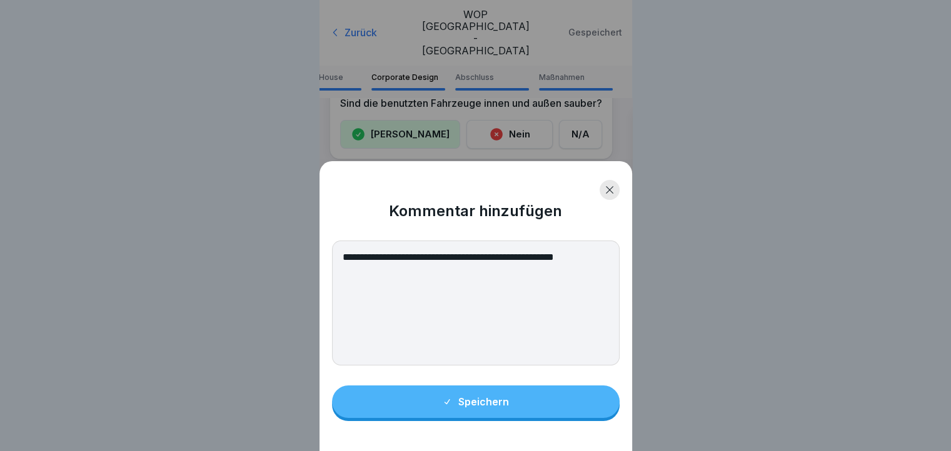
click at [367, 262] on textarea "**********" at bounding box center [475, 303] width 287 height 125
type textarea "**********"
click at [574, 406] on button "Speichern" at bounding box center [475, 402] width 287 height 32
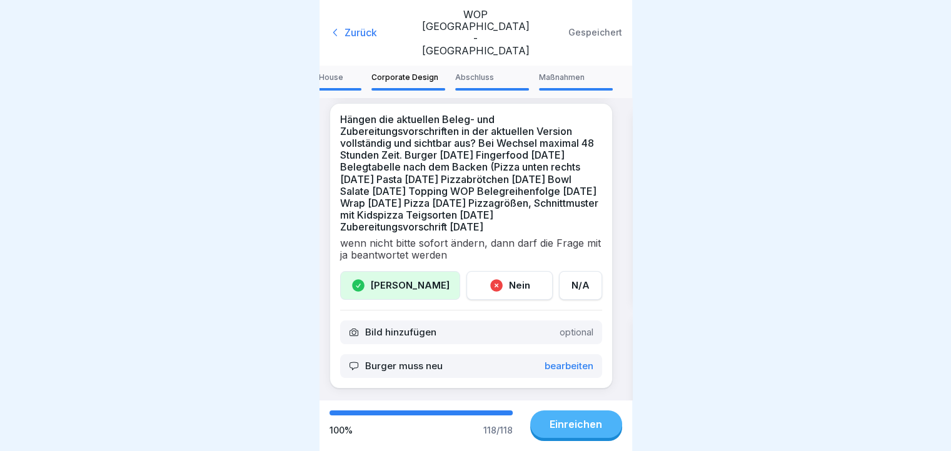
scroll to position [2189, 0]
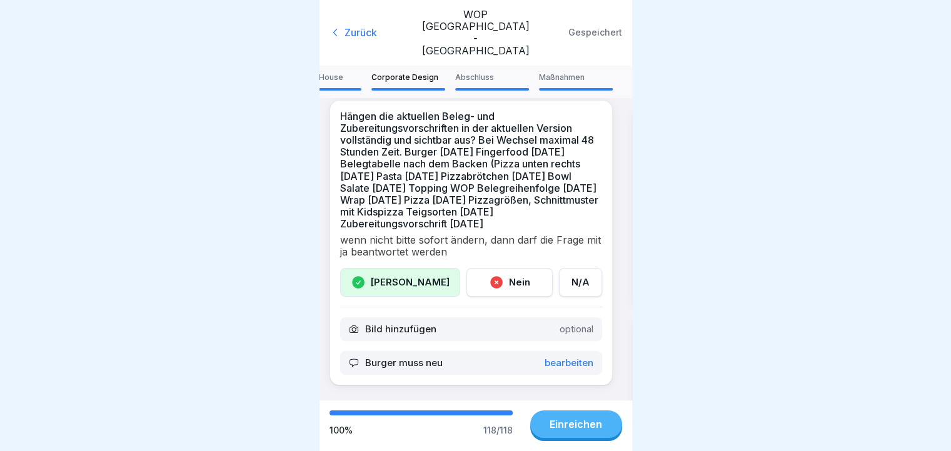
click at [484, 73] on p "Abschluss" at bounding box center [492, 77] width 74 height 9
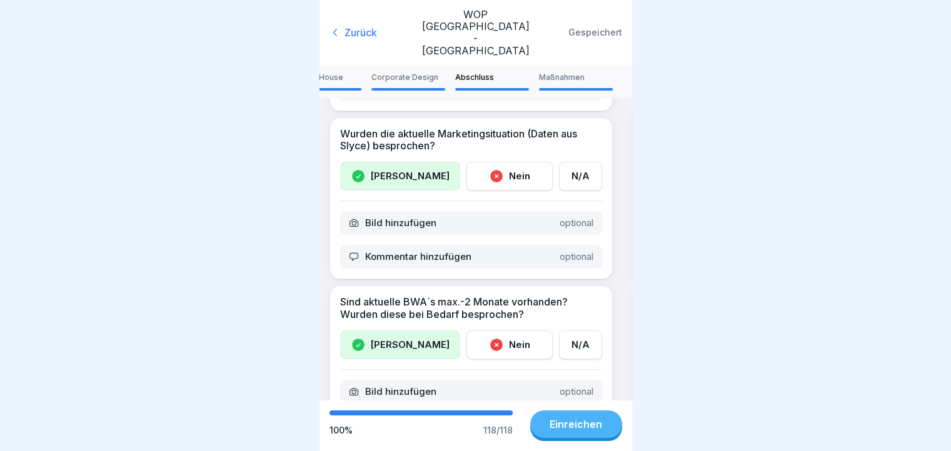
scroll to position [762, 0]
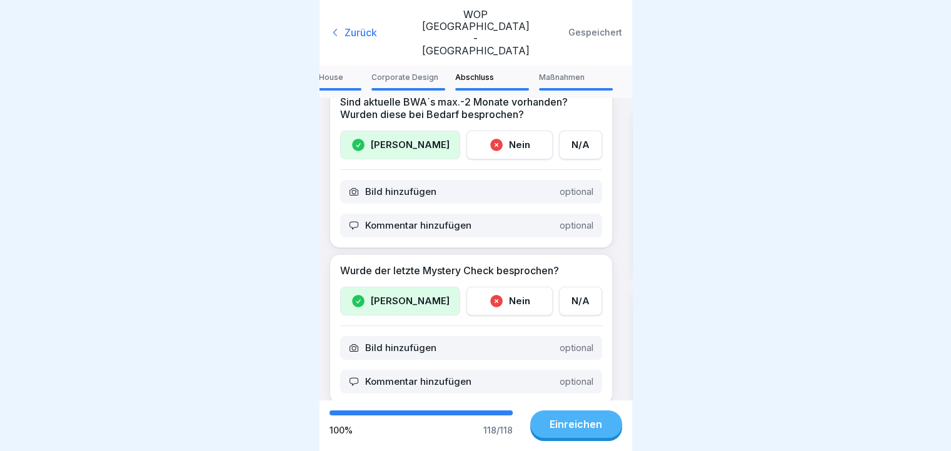
click at [556, 73] on div "Maßnahmen" at bounding box center [576, 81] width 74 height 17
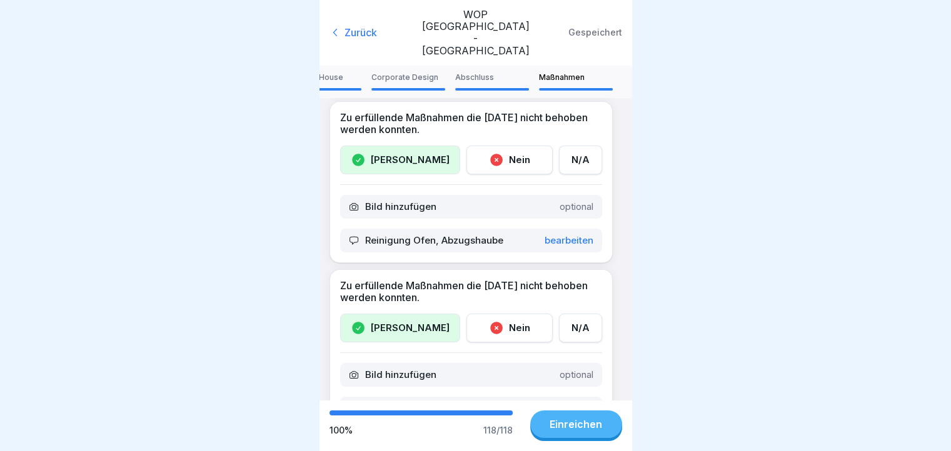
scroll to position [375, 0]
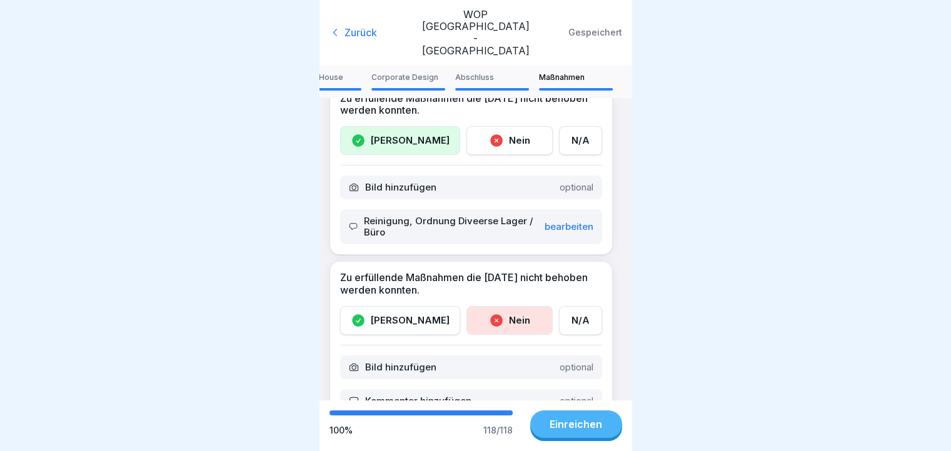
click at [549, 221] on p "Bearbeiten" at bounding box center [568, 226] width 49 height 11
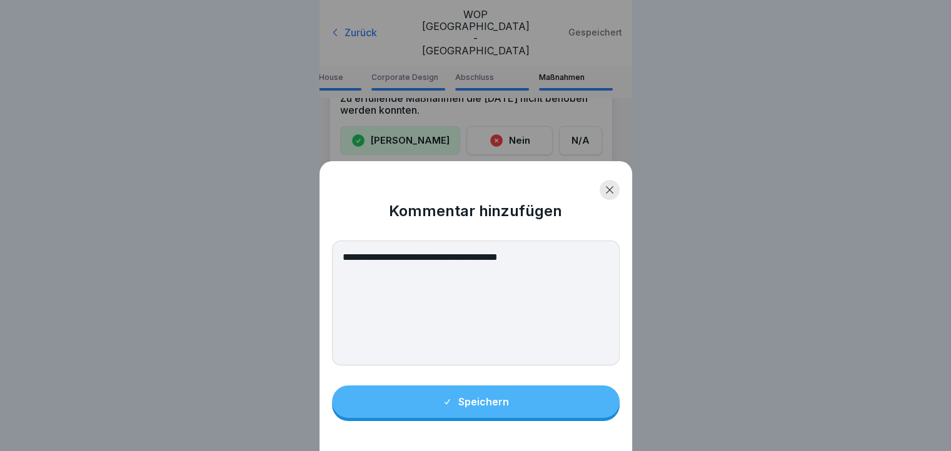
click at [465, 266] on textarea "**********" at bounding box center [475, 303] width 287 height 125
click at [484, 267] on textarea "**********" at bounding box center [475, 303] width 287 height 125
type textarea "**********"
click at [487, 418] on button "Speichern" at bounding box center [475, 402] width 287 height 32
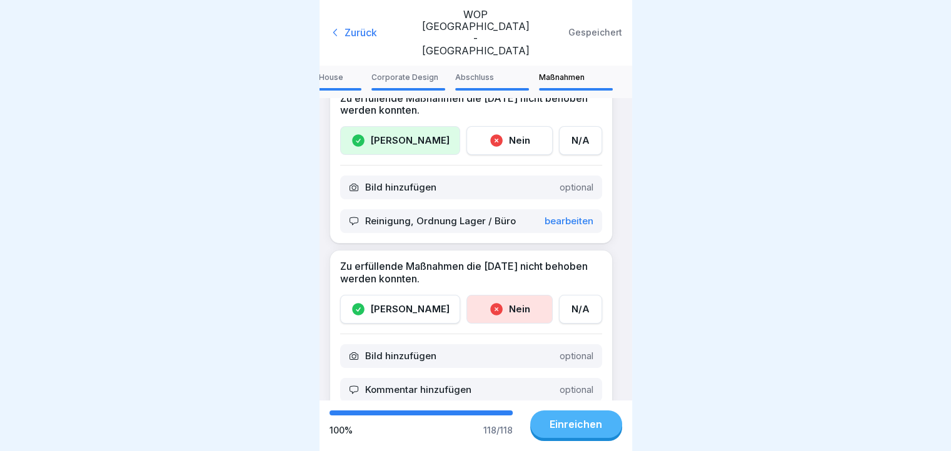
click at [399, 295] on div "[PERSON_NAME]" at bounding box center [400, 309] width 120 height 29
click at [427, 384] on p "Kommentar hinzufügen" at bounding box center [418, 389] width 106 height 11
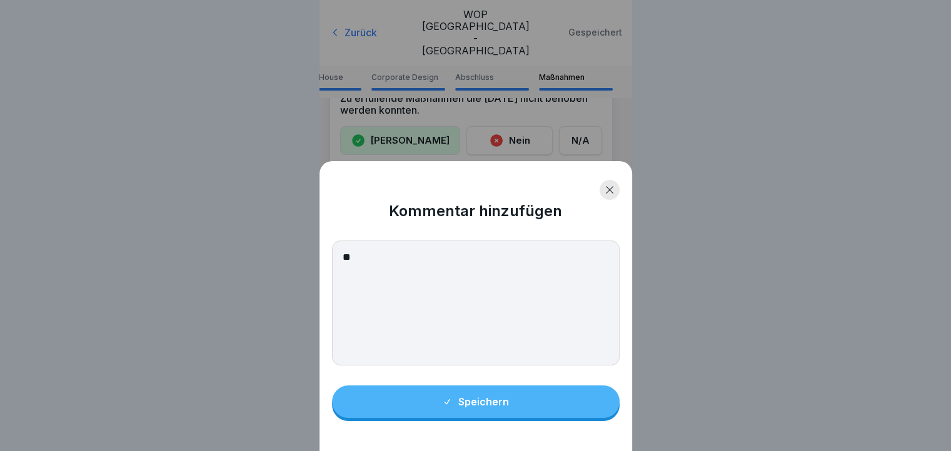
type textarea "*"
click at [395, 262] on textarea "**********" at bounding box center [475, 303] width 287 height 125
click at [464, 271] on textarea "**********" at bounding box center [475, 303] width 287 height 125
click at [367, 264] on textarea "**********" at bounding box center [475, 303] width 287 height 125
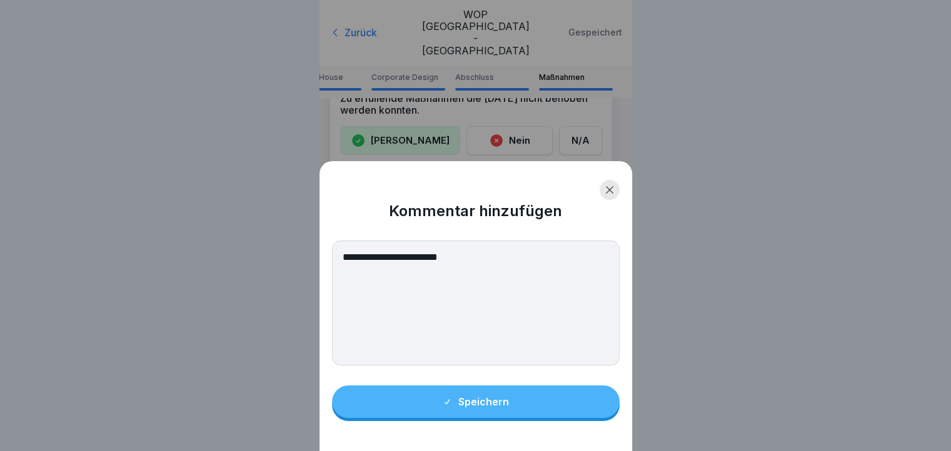
type textarea "**********"
click at [454, 397] on button "Speichern" at bounding box center [475, 402] width 287 height 32
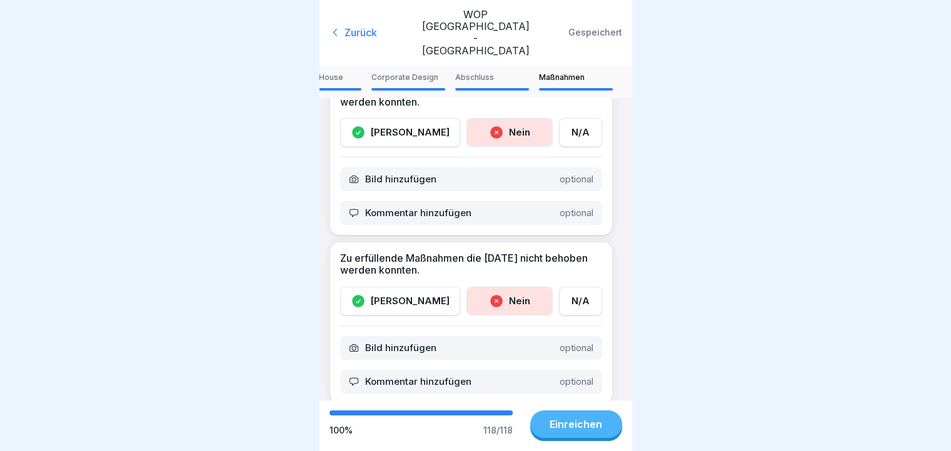
scroll to position [9, 0]
click at [554, 428] on div "Einreichen" at bounding box center [575, 424] width 52 height 11
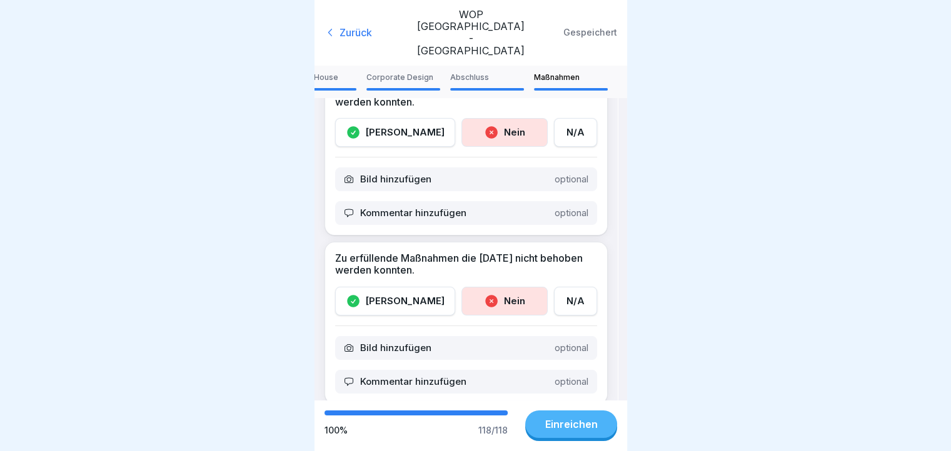
scroll to position [0, 0]
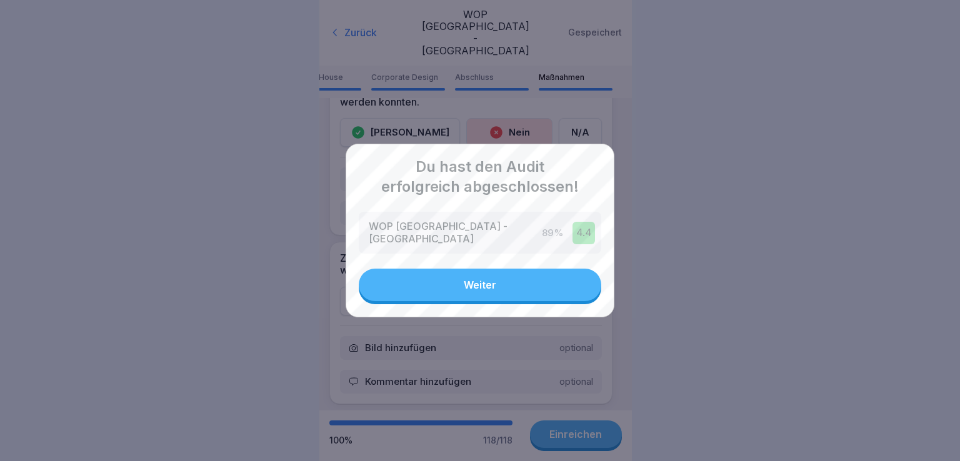
click at [486, 285] on div "Weiter" at bounding box center [480, 284] width 32 height 11
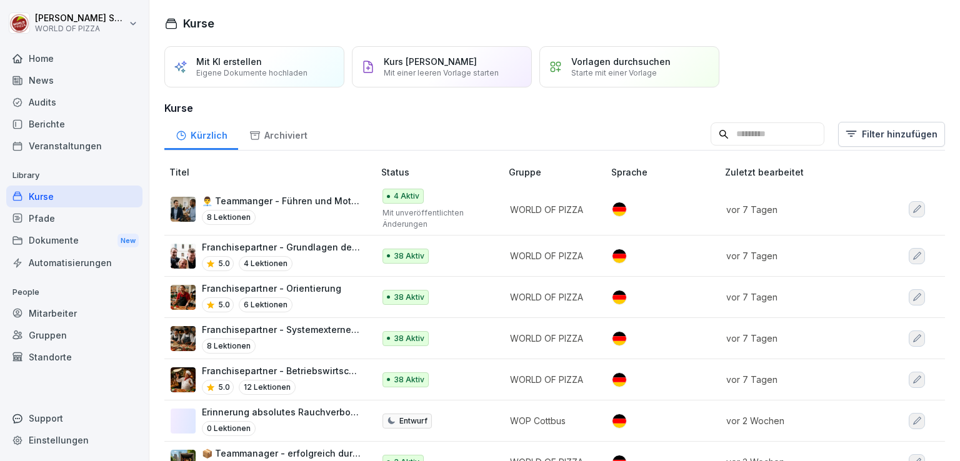
click at [67, 123] on div "Berichte" at bounding box center [74, 124] width 136 height 22
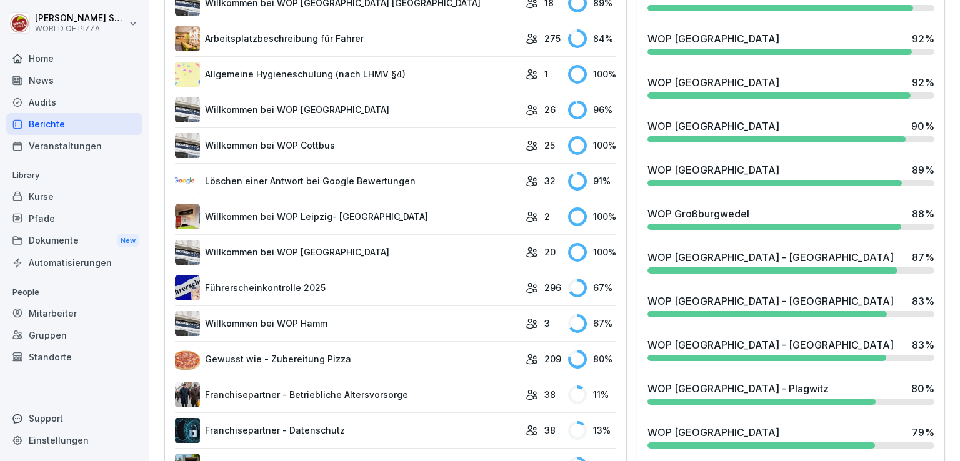
scroll to position [602, 0]
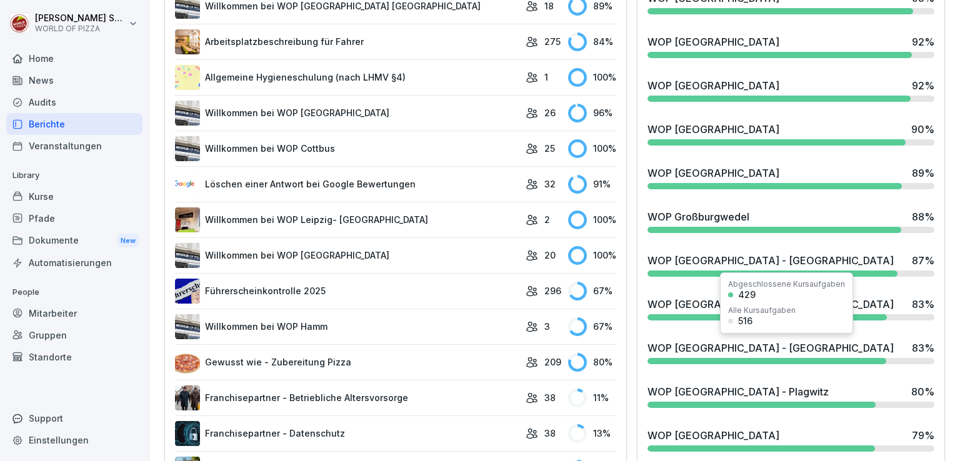
click at [687, 351] on div "WOP [GEOGRAPHIC_DATA] - [GEOGRAPHIC_DATA]" at bounding box center [770, 348] width 246 height 15
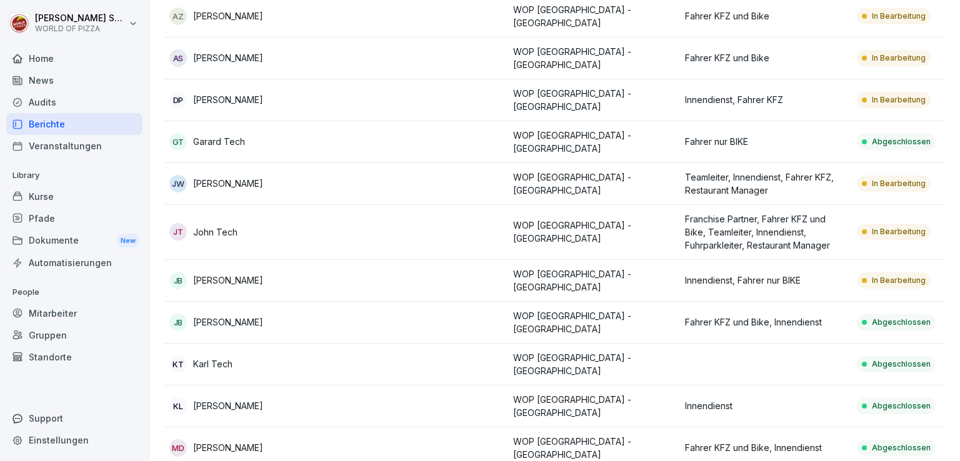
scroll to position [187, 0]
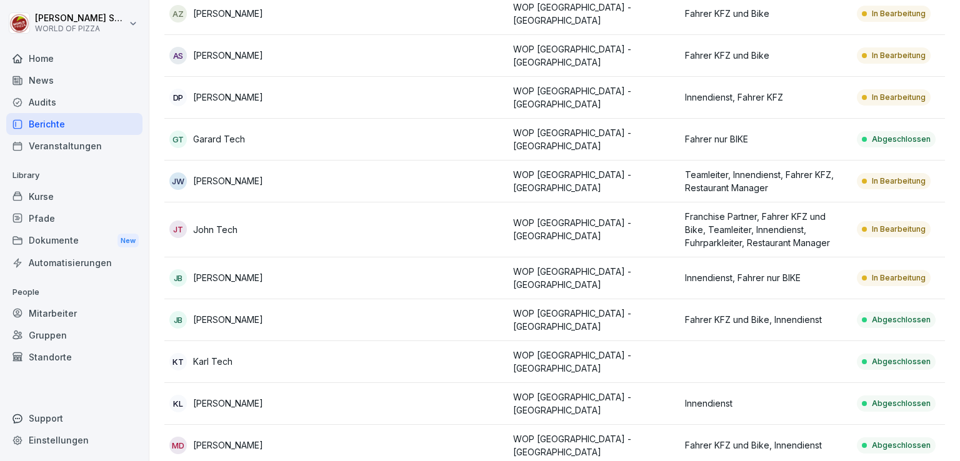
click at [355, 425] on td at bounding box center [422, 446] width 172 height 42
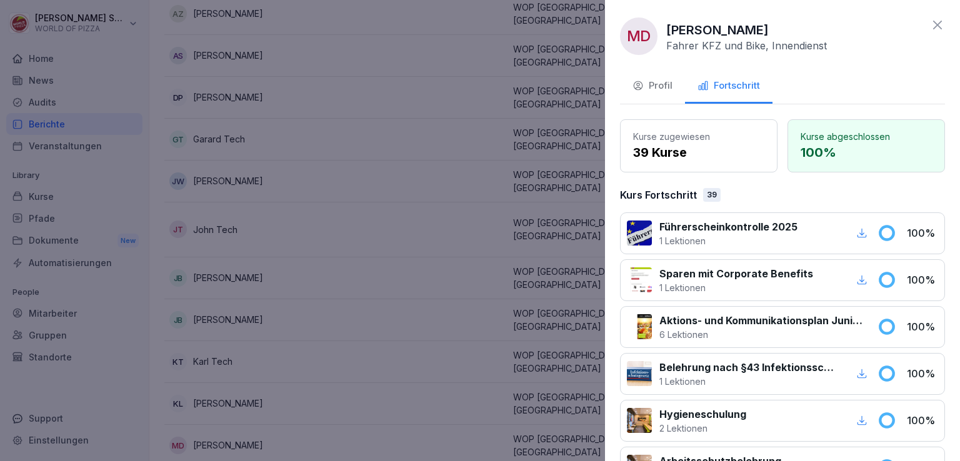
click at [930, 27] on icon at bounding box center [937, 24] width 15 height 15
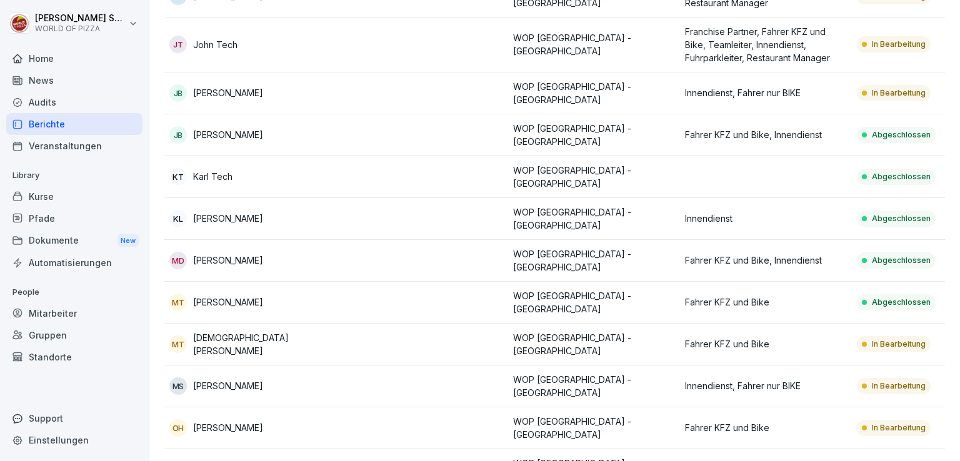
scroll to position [375, 0]
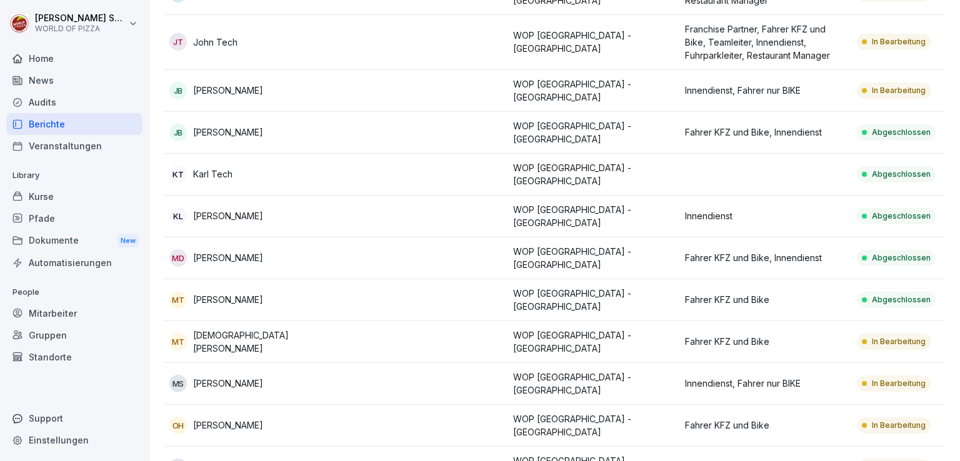
click at [264, 82] on div "JB Jonas Bernahi" at bounding box center [250, 90] width 162 height 17
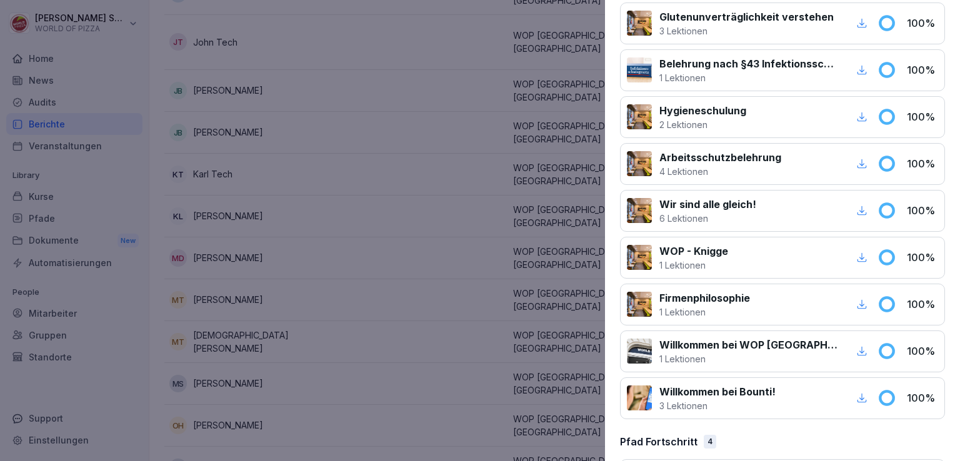
scroll to position [1194, 0]
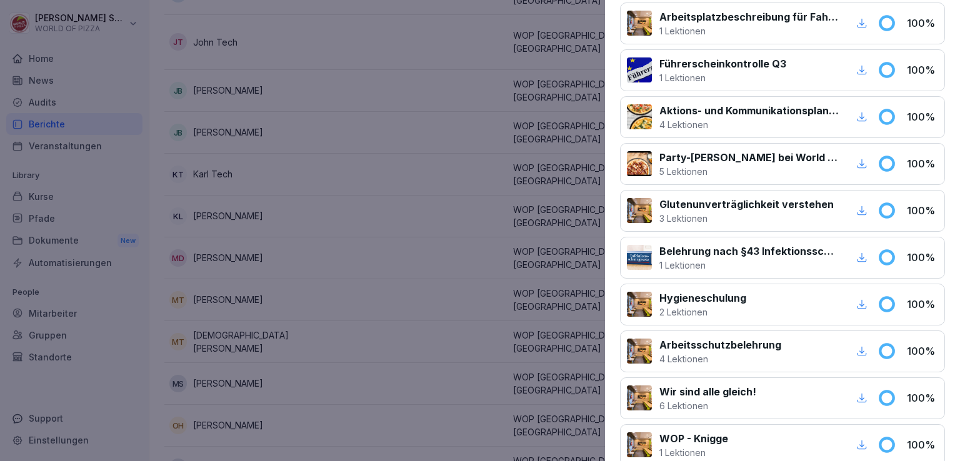
click at [465, 178] on div at bounding box center [480, 230] width 960 height 461
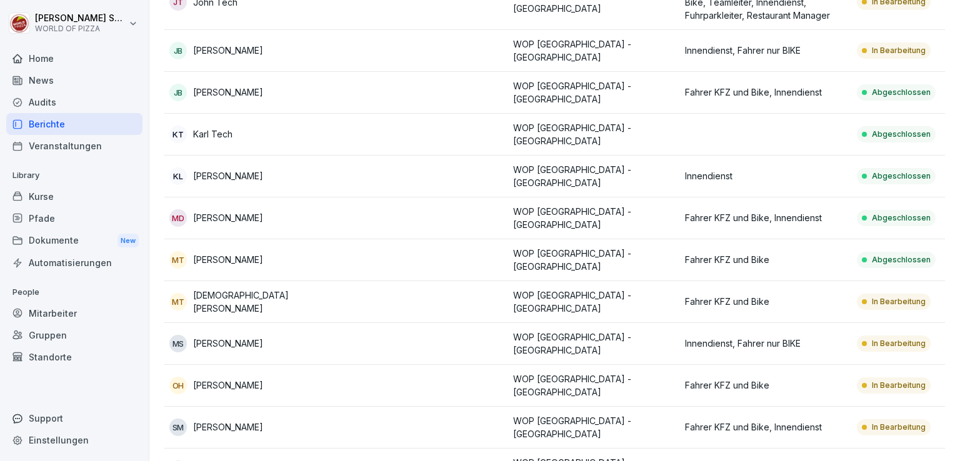
scroll to position [442, 0]
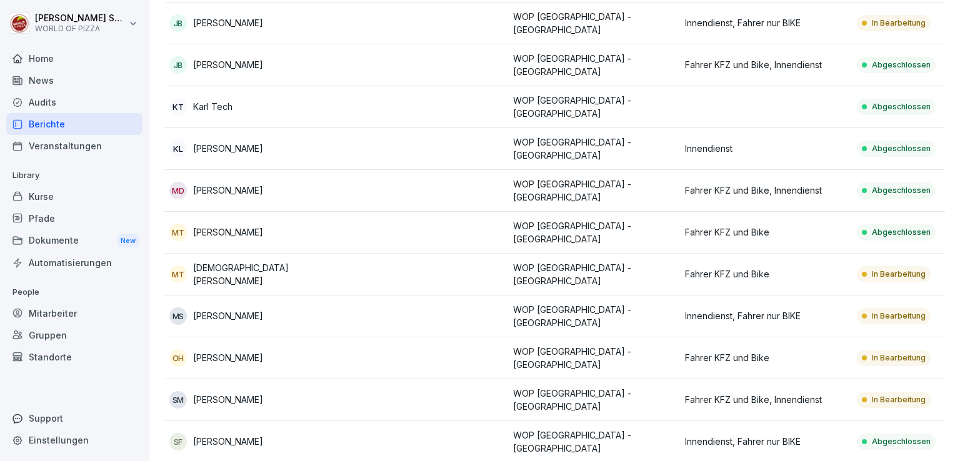
click at [236, 184] on p "Marcel-Stefan Dobre" at bounding box center [228, 190] width 70 height 13
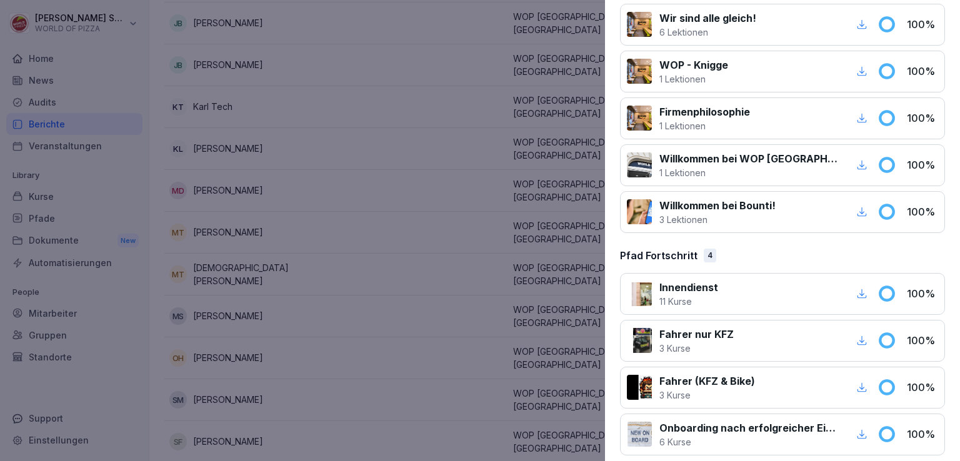
scroll to position [0, 0]
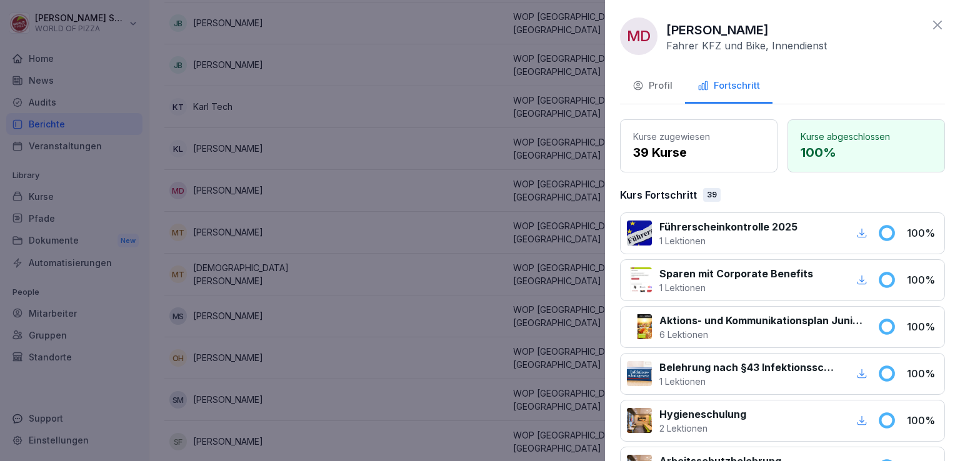
click at [930, 23] on icon at bounding box center [937, 24] width 15 height 15
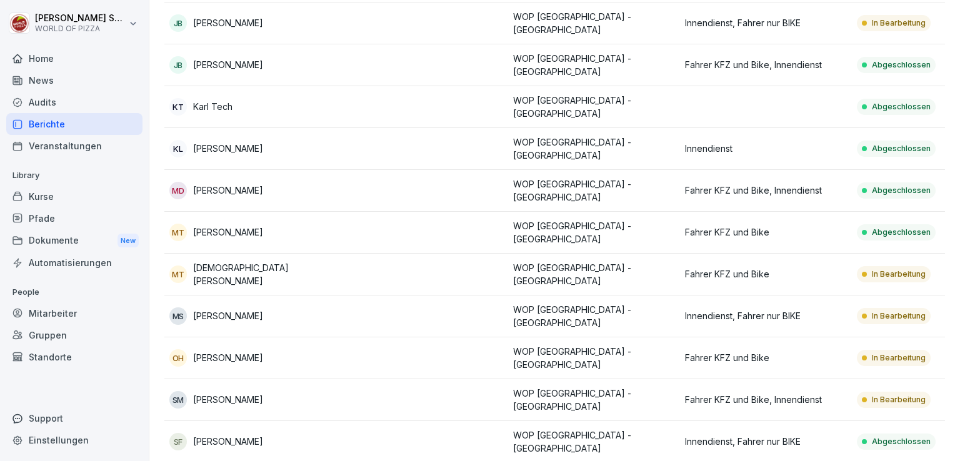
click at [272, 14] on div "JB Jonas Bernahi" at bounding box center [250, 22] width 162 height 17
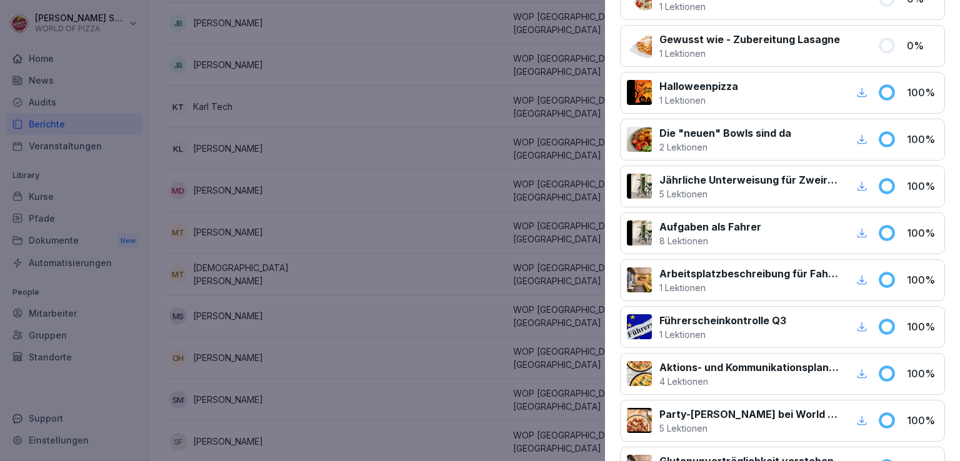
scroll to position [1125, 0]
